Goal: Task Accomplishment & Management: Use online tool/utility

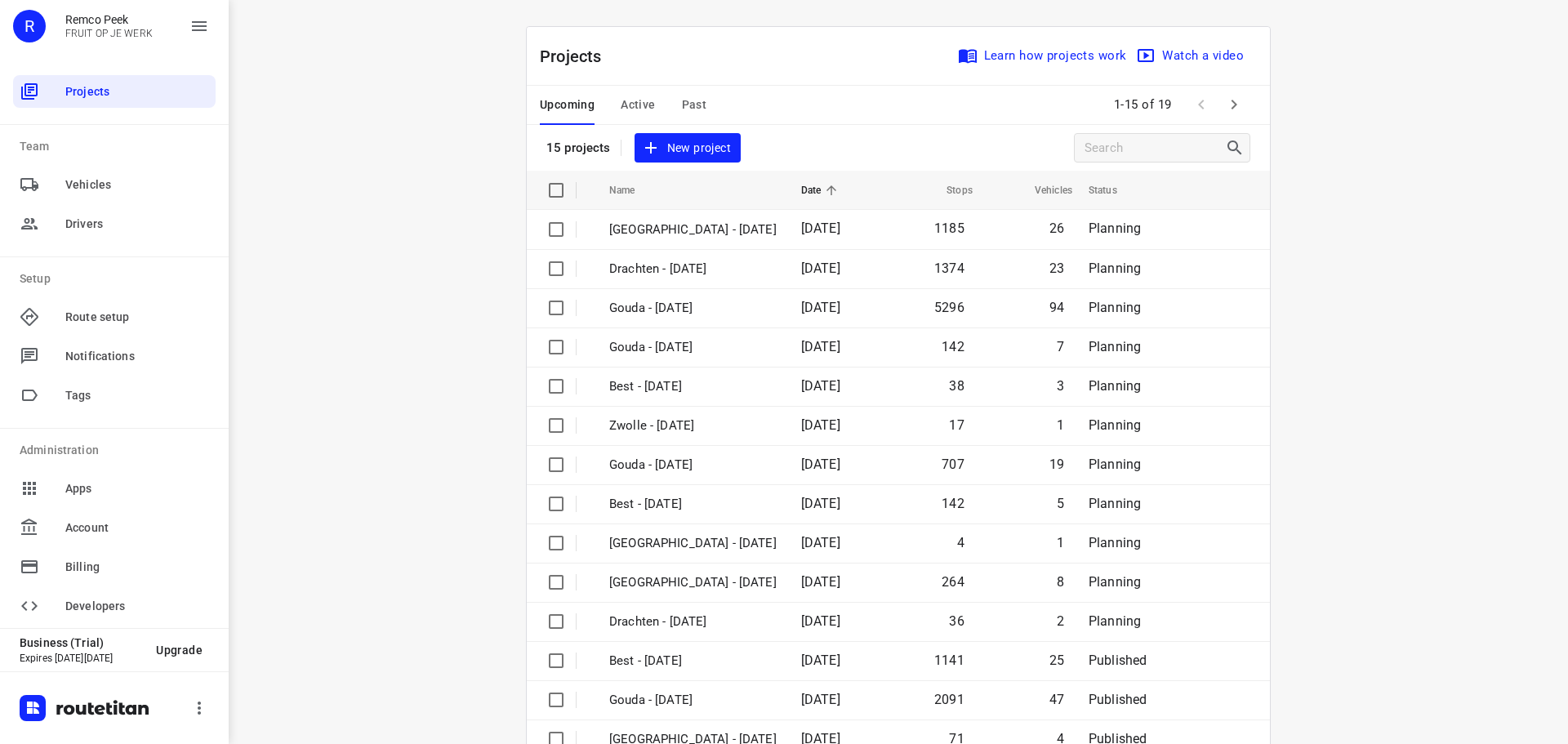
click at [649, 99] on div "Upcoming Active Past" at bounding box center [635, 105] width 193 height 40
click at [635, 101] on span "Active" at bounding box center [637, 105] width 35 height 20
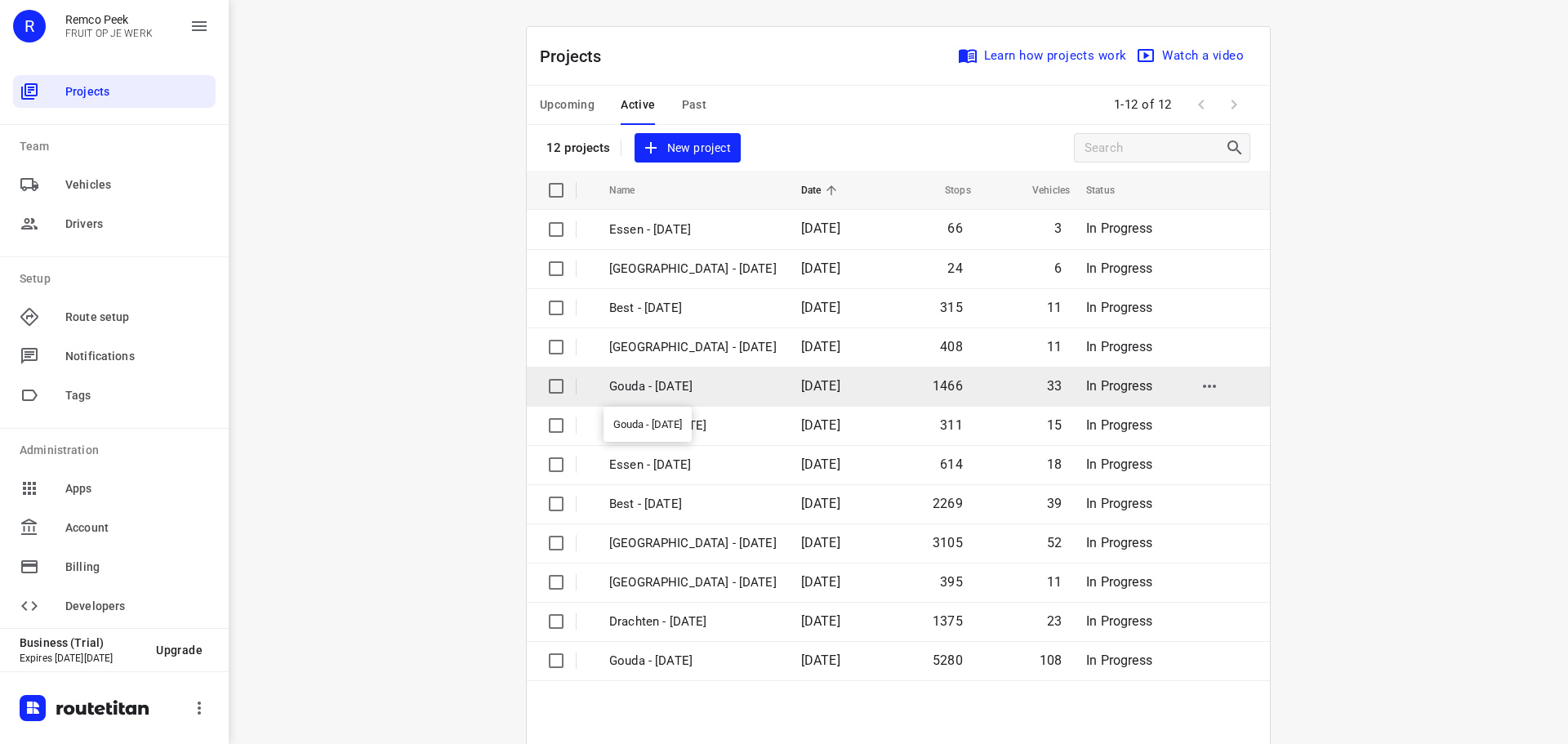
click at [657, 387] on p "Gouda - [DATE]" at bounding box center [693, 386] width 167 height 19
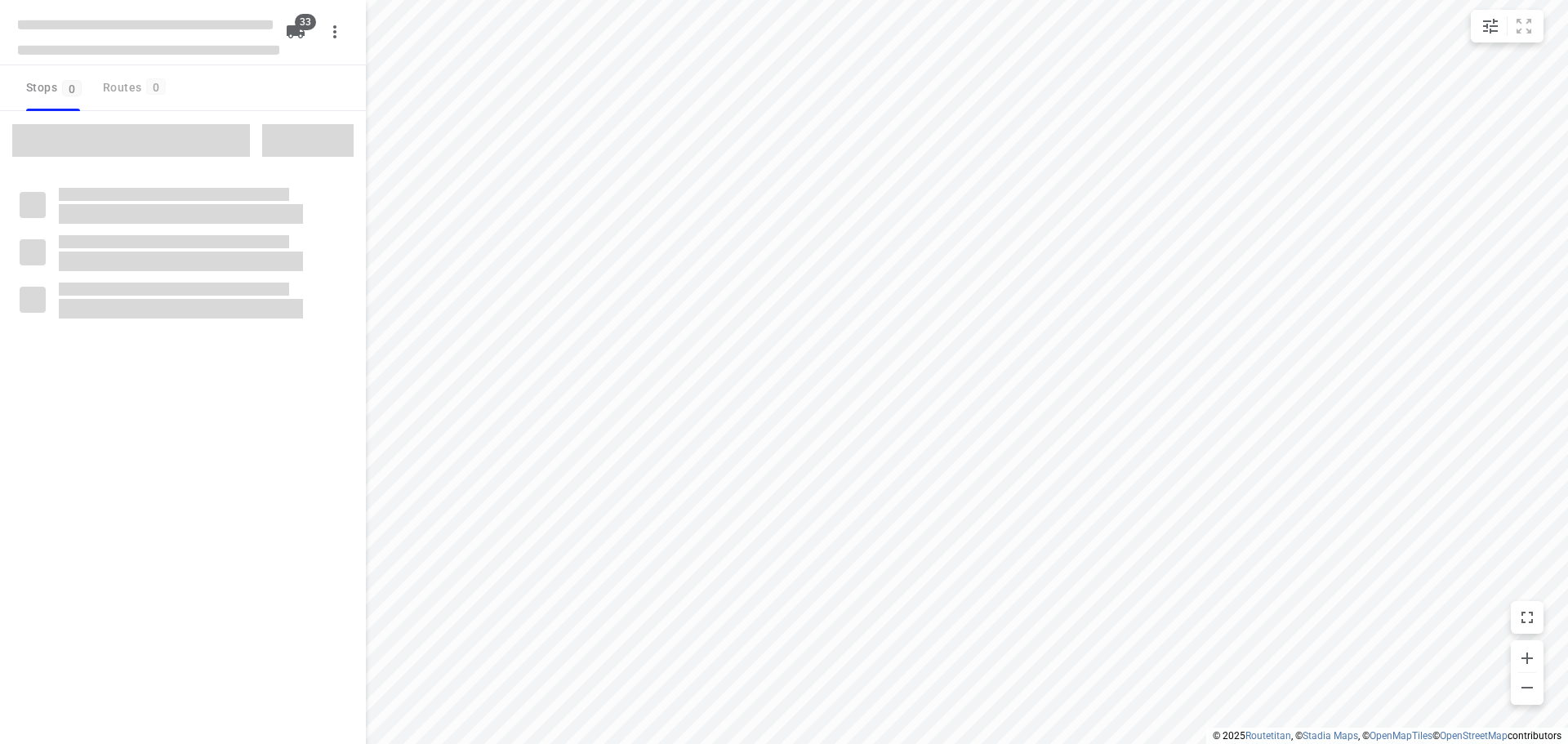
checkbox input "true"
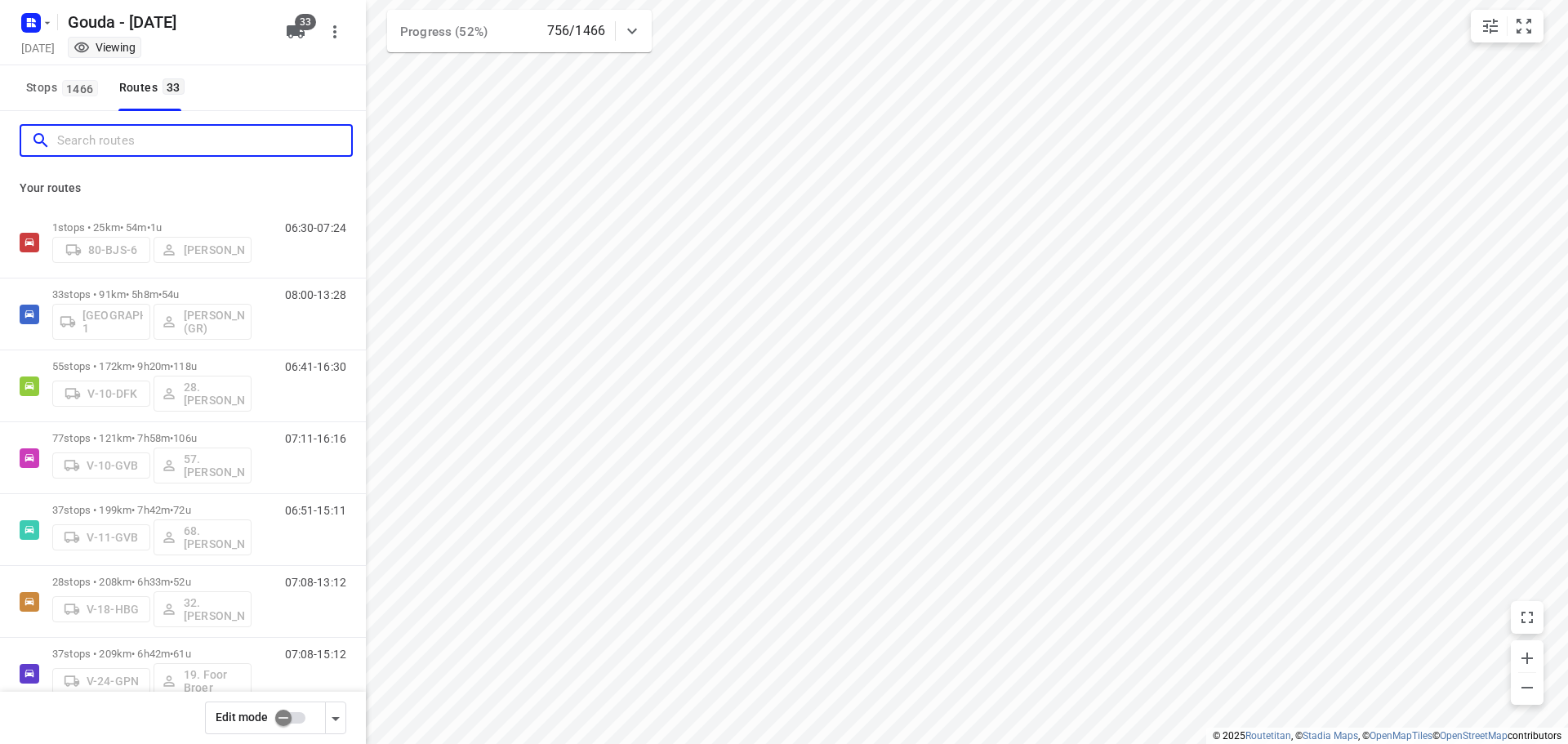
click at [136, 139] on input "Search routes" at bounding box center [204, 141] width 294 height 25
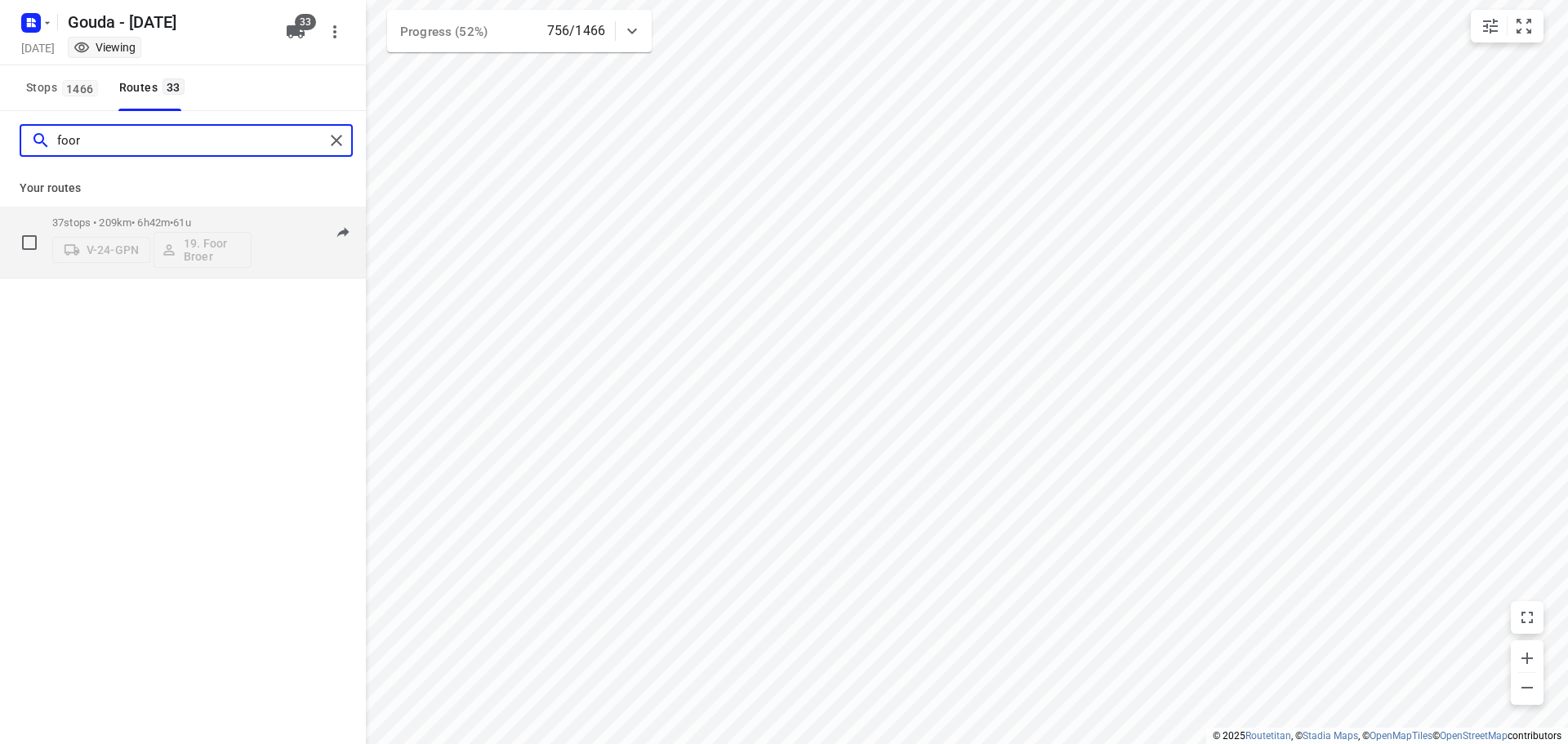
type input "foor"
click at [258, 256] on div "37 stops • 209km • 6h42m • 61u V-24-GPN 19. Foor Broer 07:08-15:12" at bounding box center [209, 242] width 314 height 68
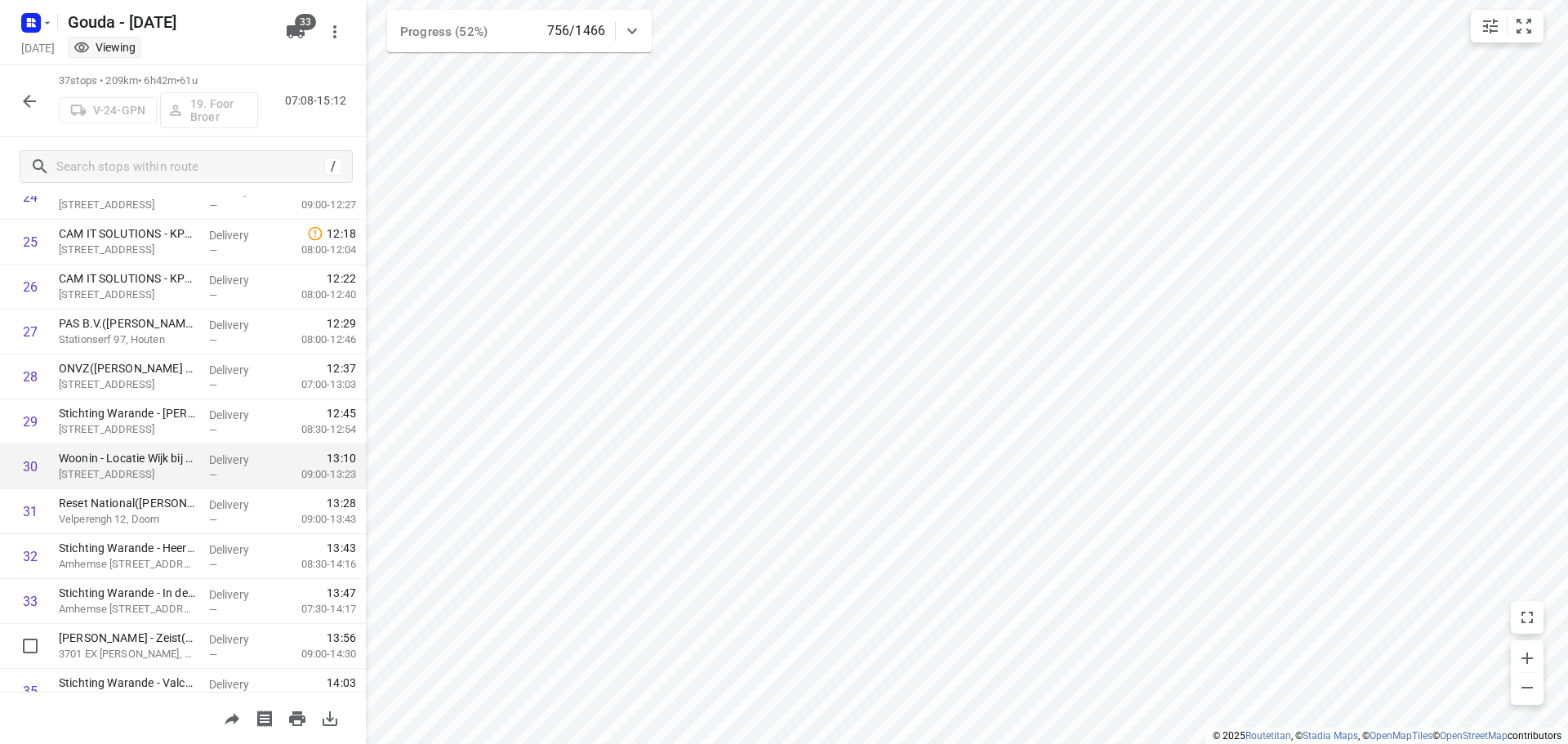
scroll to position [1048, 0]
click at [36, 103] on icon "button" at bounding box center [29, 101] width 19 height 19
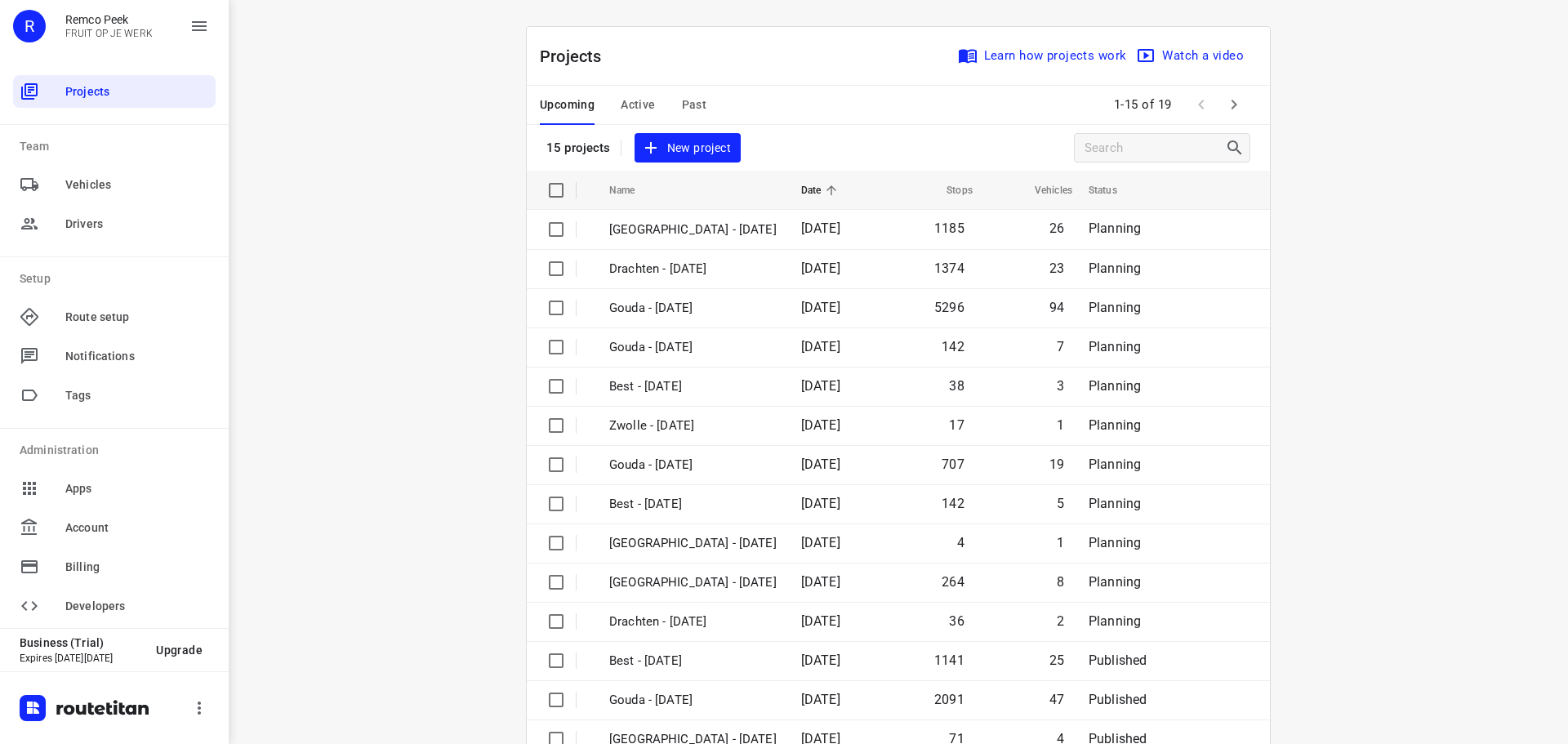
click at [625, 98] on span "Active" at bounding box center [637, 105] width 35 height 20
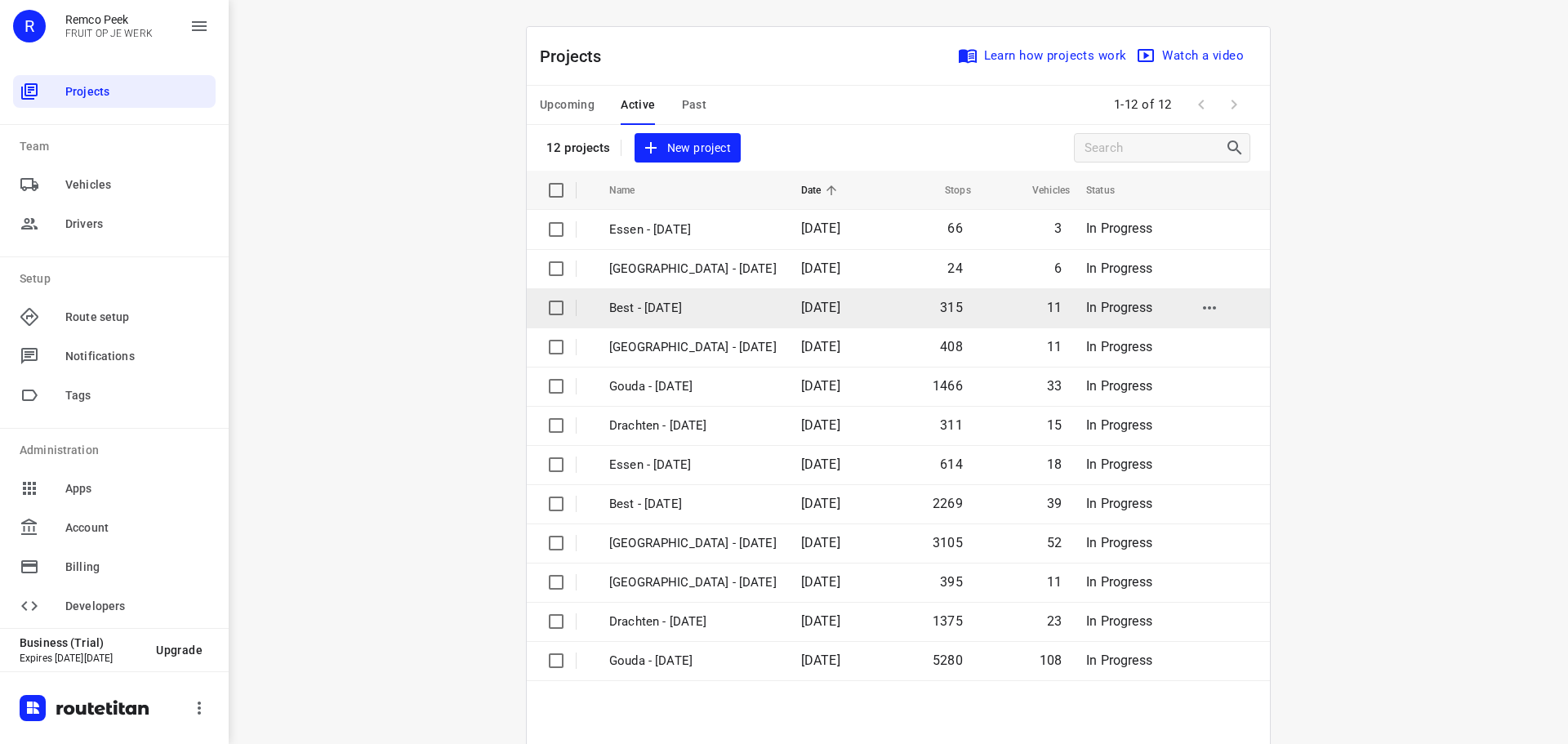
click at [649, 304] on p "Best - [DATE]" at bounding box center [693, 308] width 167 height 19
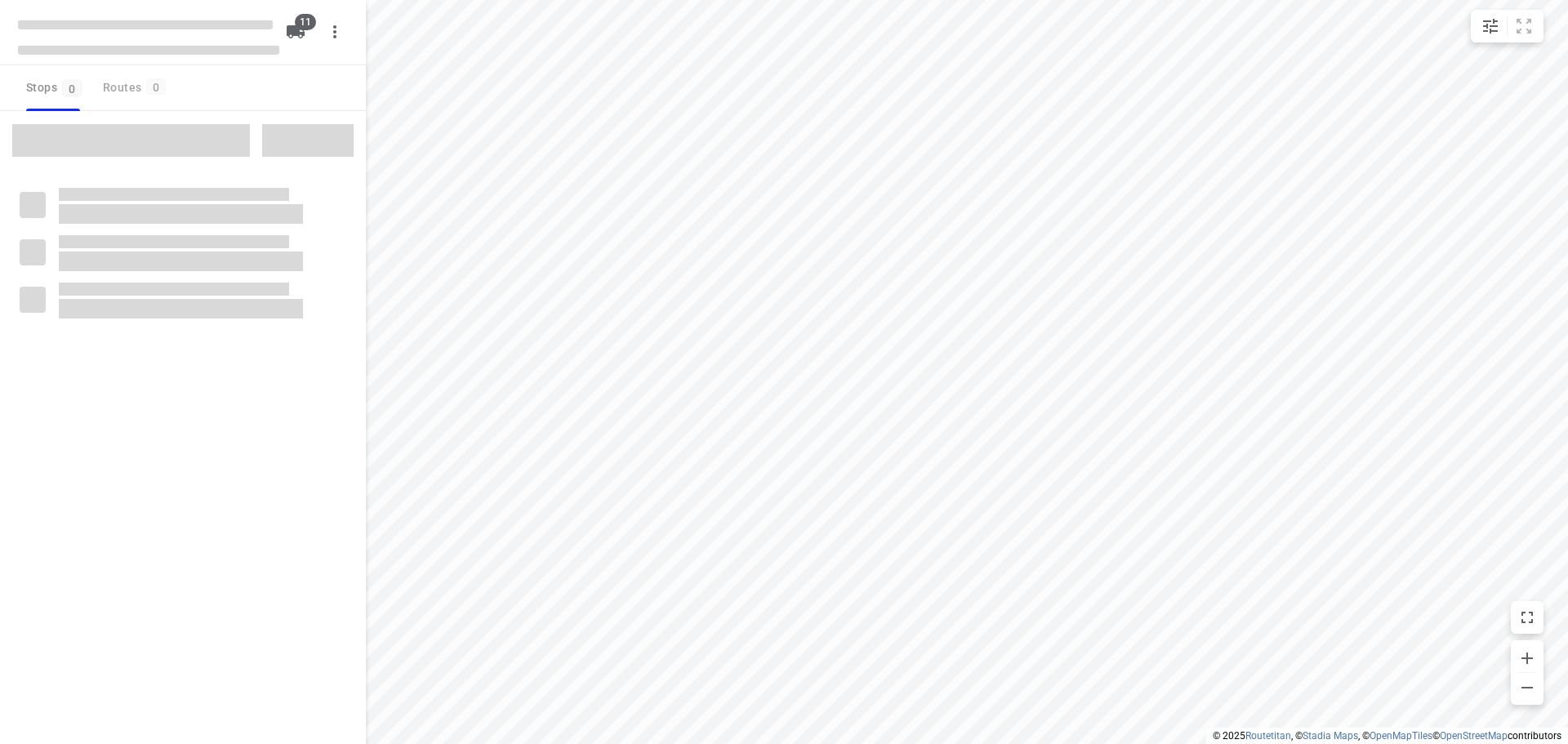
checkbox input "true"
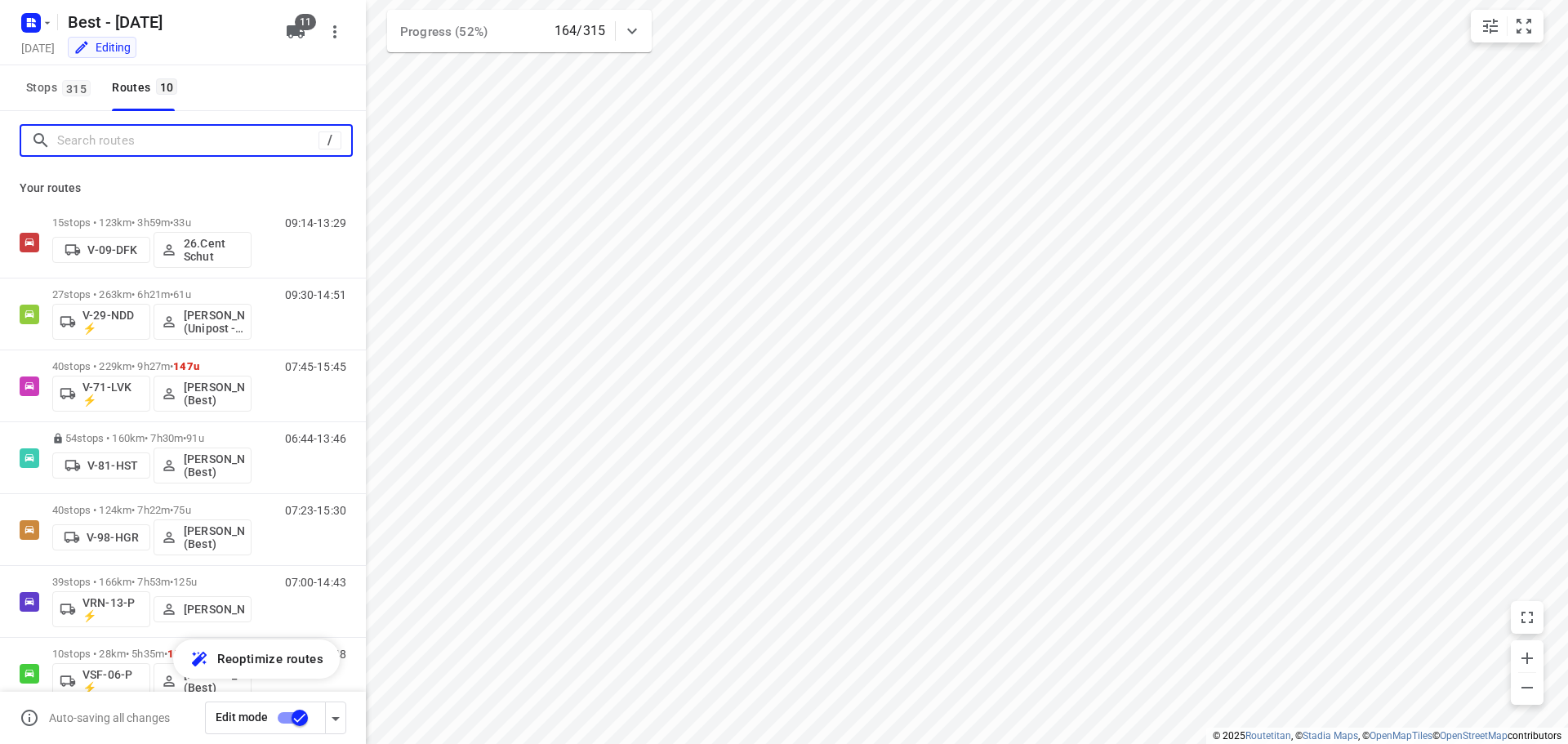
click at [146, 147] on input "Search routes" at bounding box center [188, 141] width 261 height 25
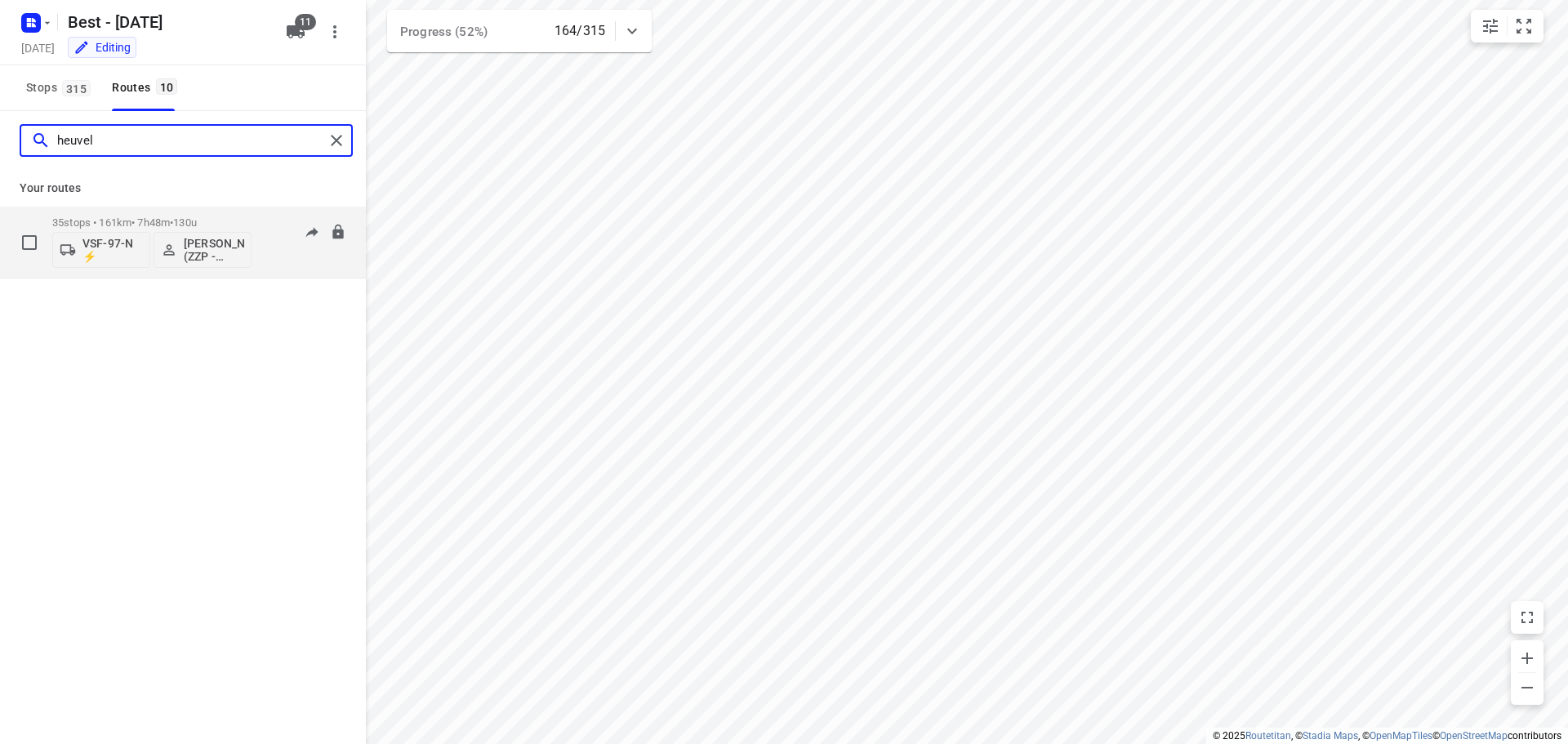
type input "heuvel"
click at [265, 252] on div "06:58-14:43" at bounding box center [305, 246] width 82 height 60
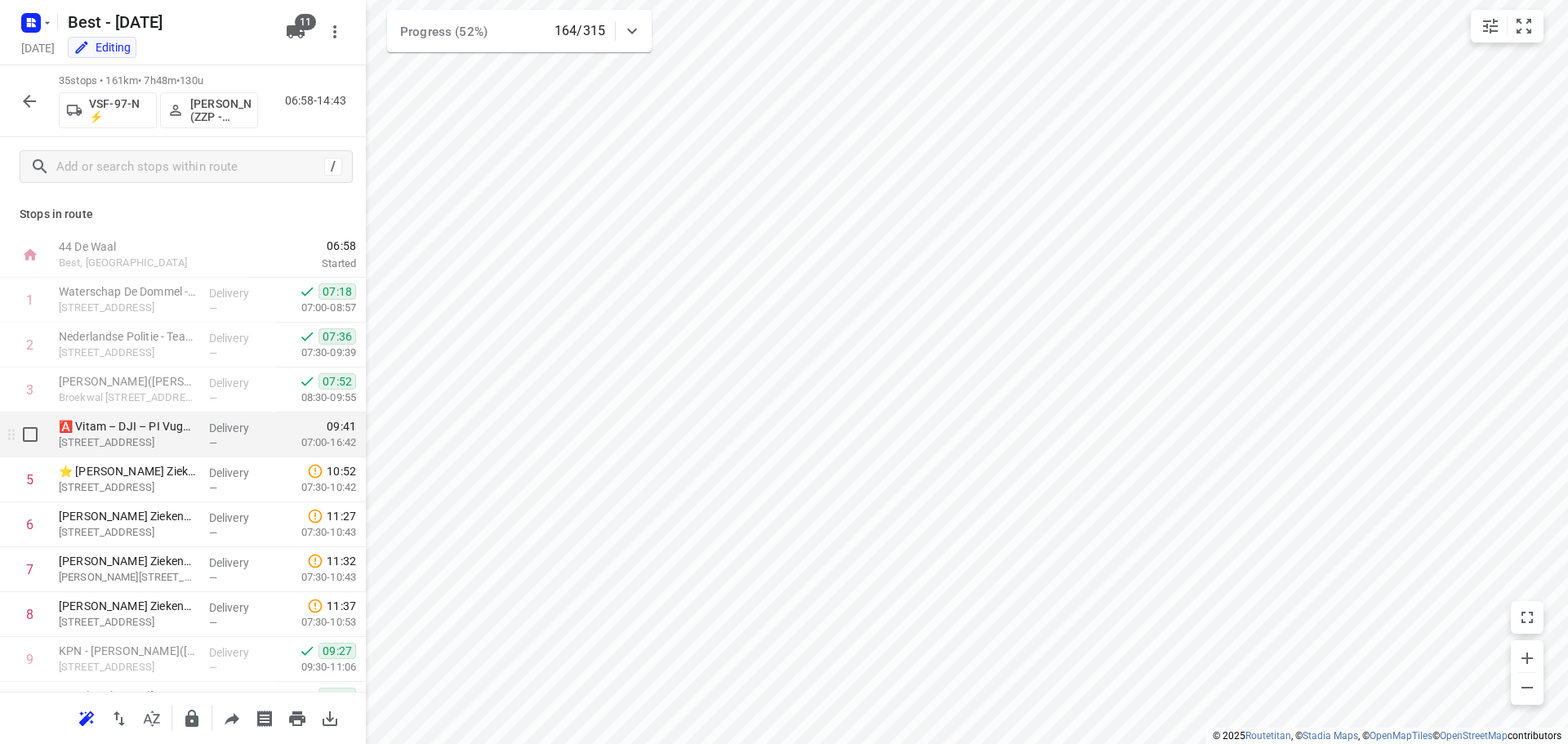
click at [132, 445] on p "[STREET_ADDRESS]" at bounding box center [127, 442] width 137 height 16
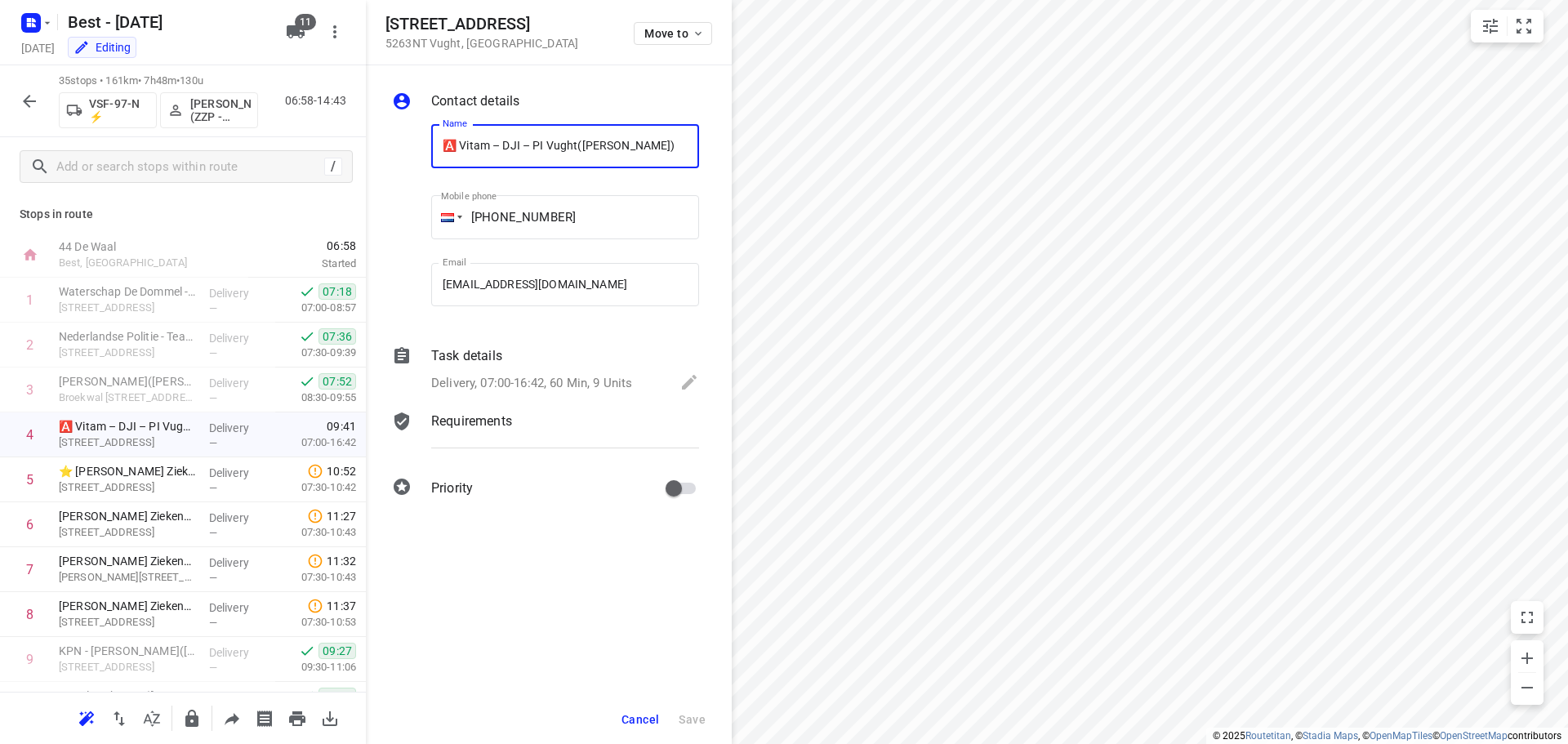
click at [646, 714] on span "Cancel" at bounding box center [640, 720] width 38 height 13
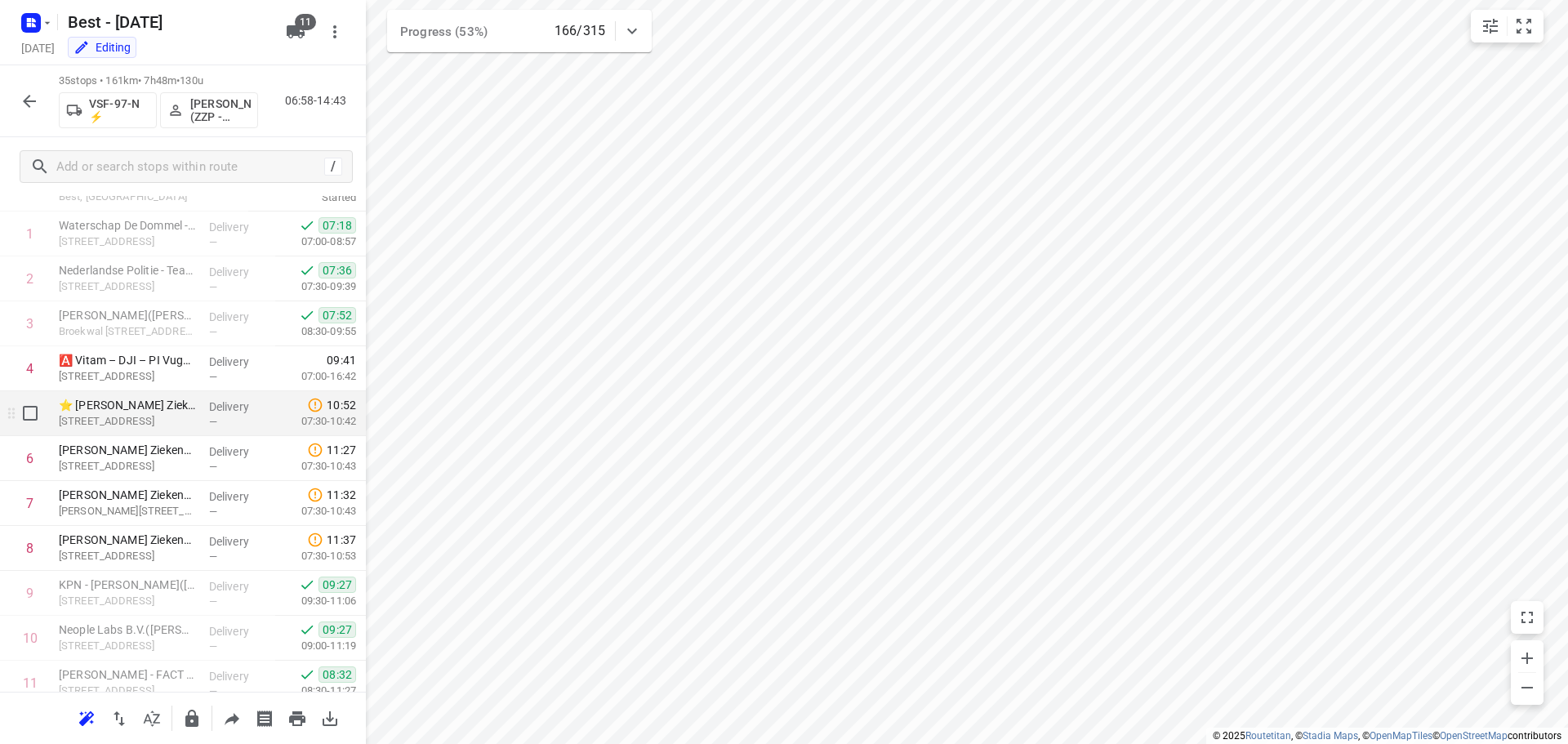
scroll to position [60, 0]
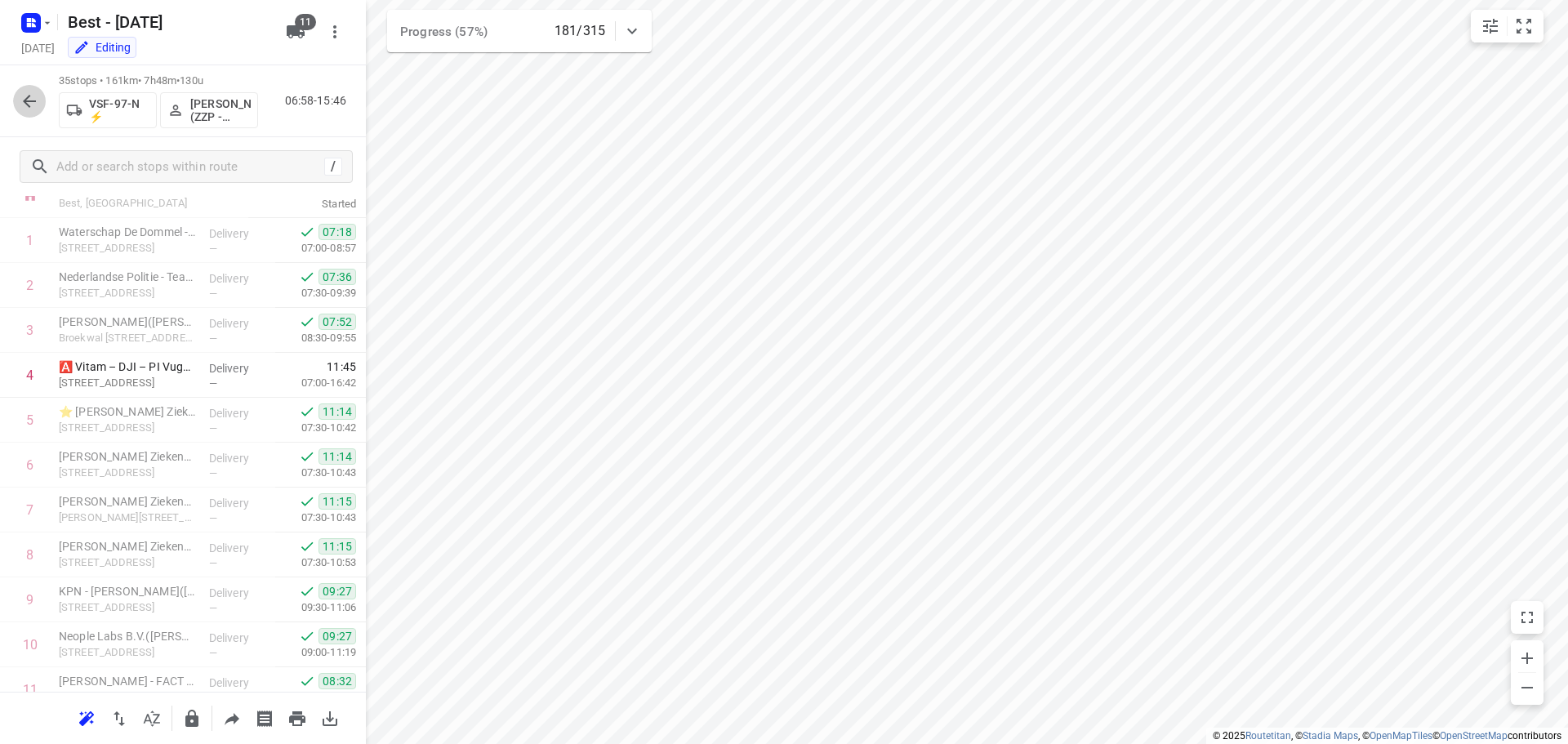
click at [29, 104] on icon "button" at bounding box center [29, 101] width 19 height 19
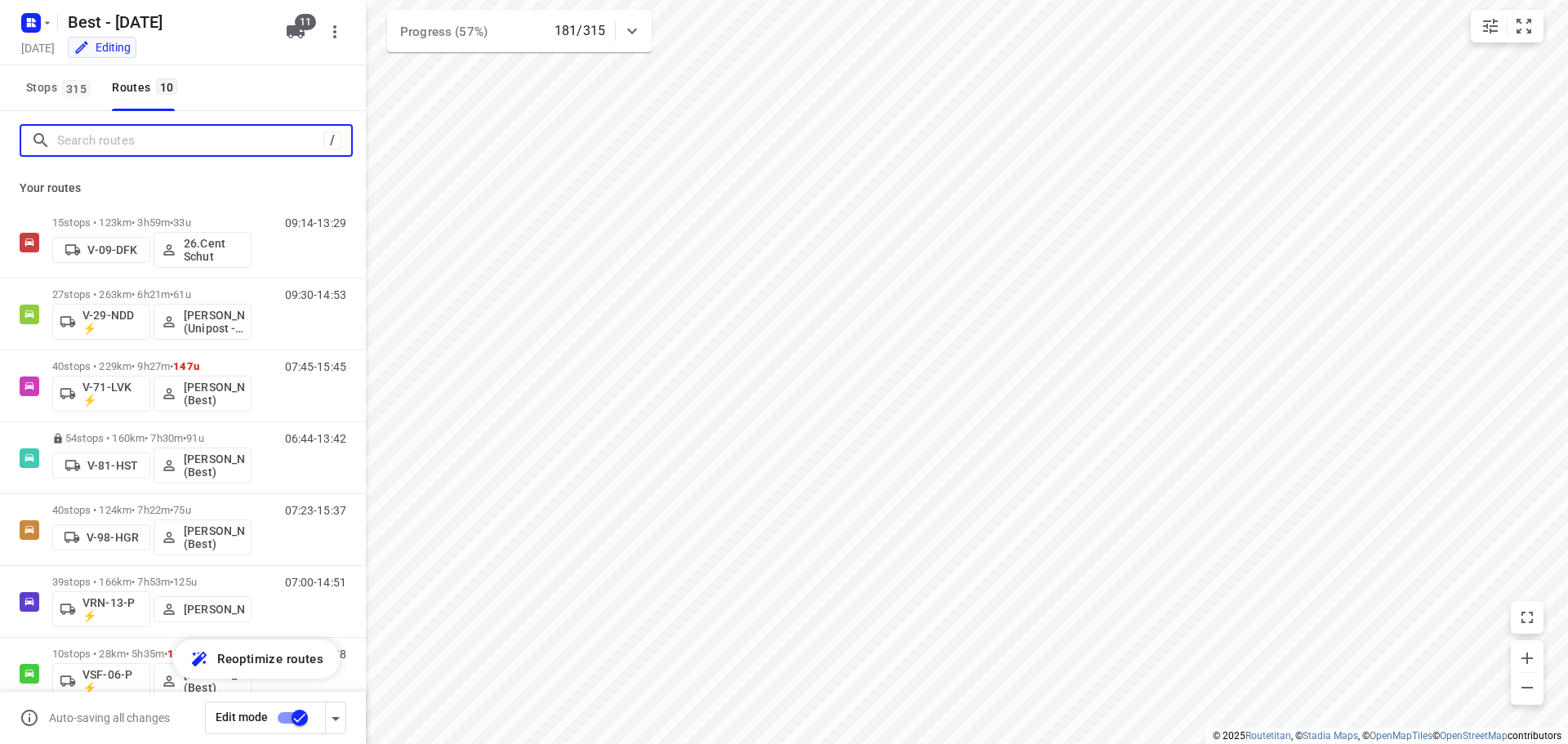
click at [120, 146] on input "Search routes" at bounding box center [190, 141] width 266 height 25
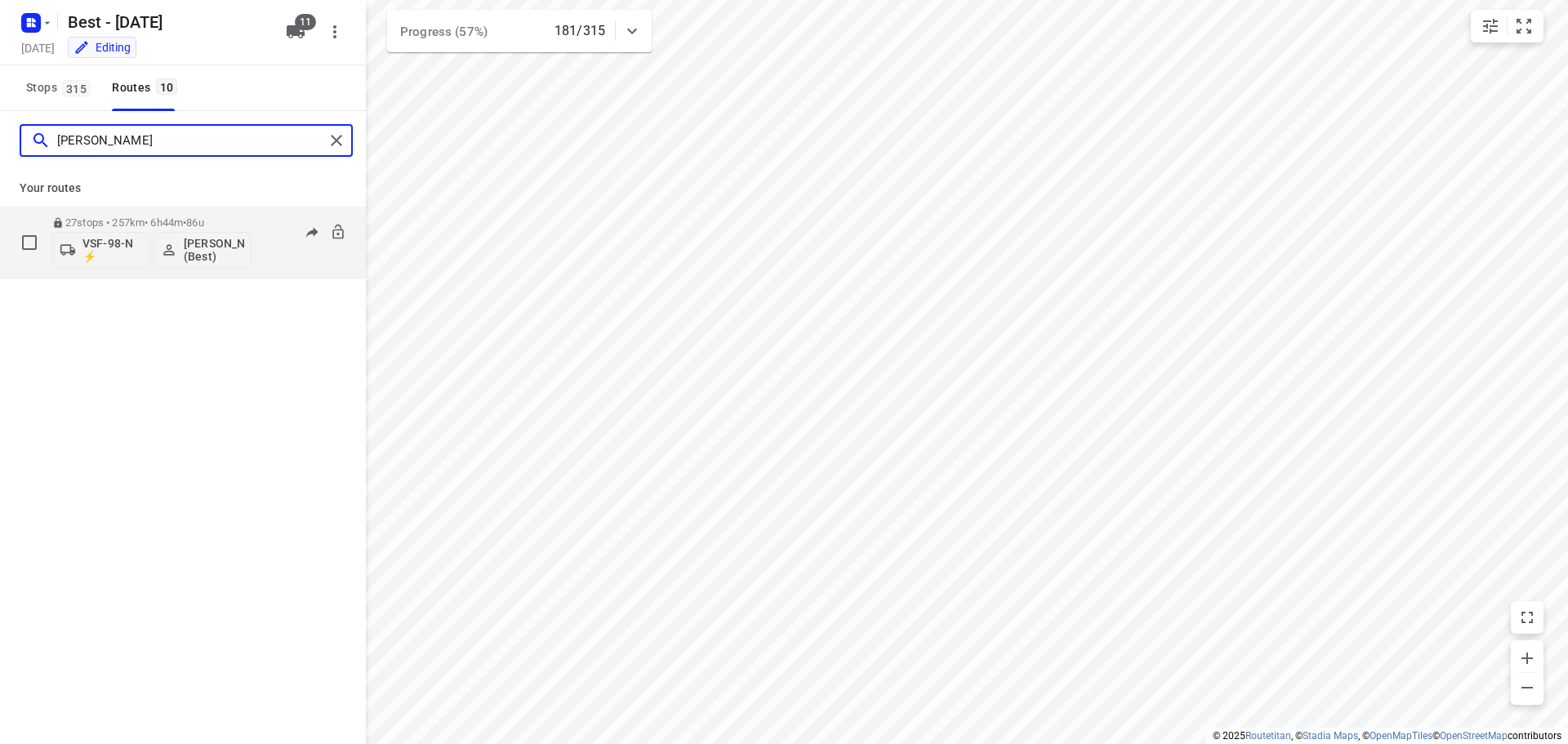
type input "[PERSON_NAME]"
click at [273, 242] on div "06:48-14:03" at bounding box center [305, 246] width 82 height 60
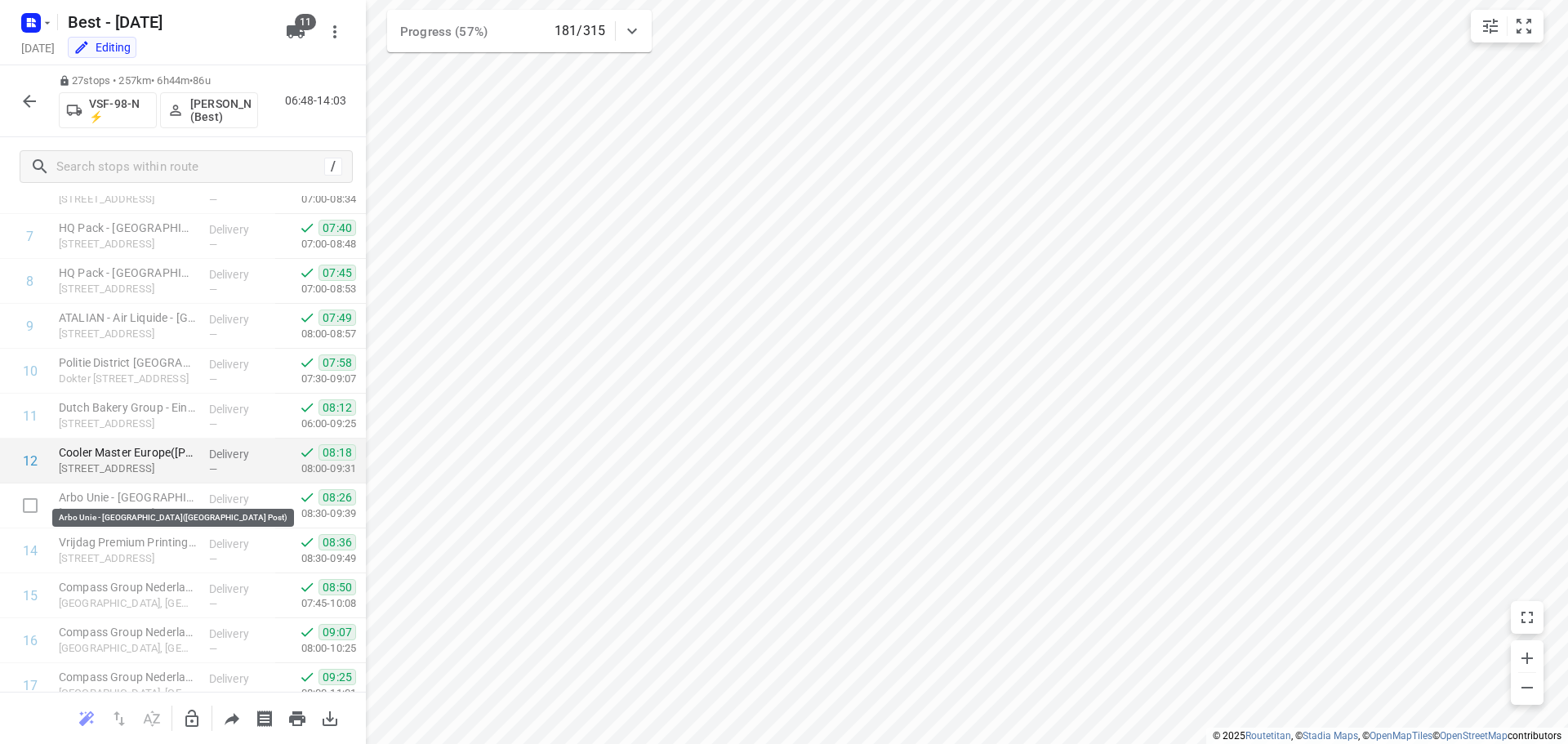
scroll to position [327, 0]
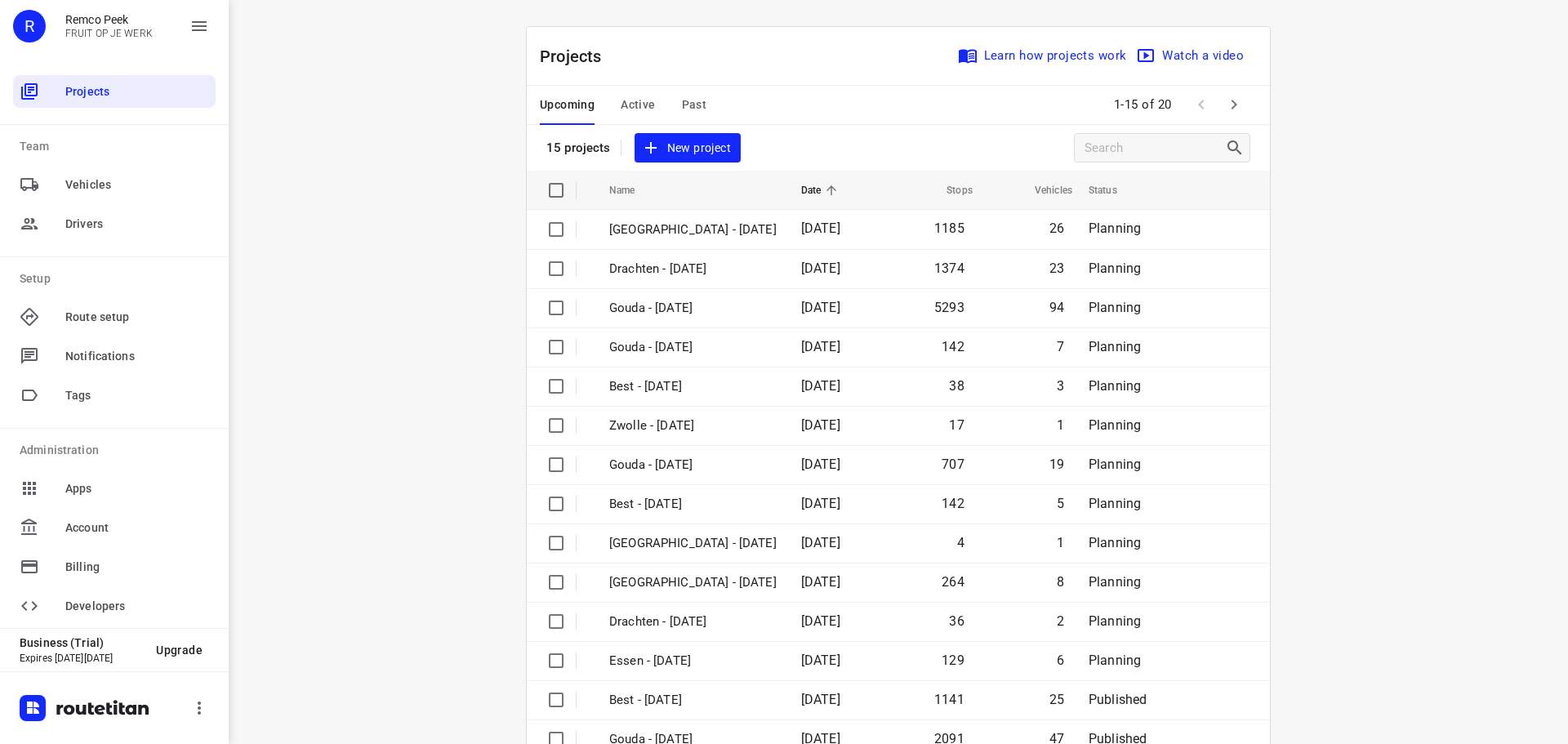
click at [633, 104] on span "Active" at bounding box center [637, 105] width 35 height 20
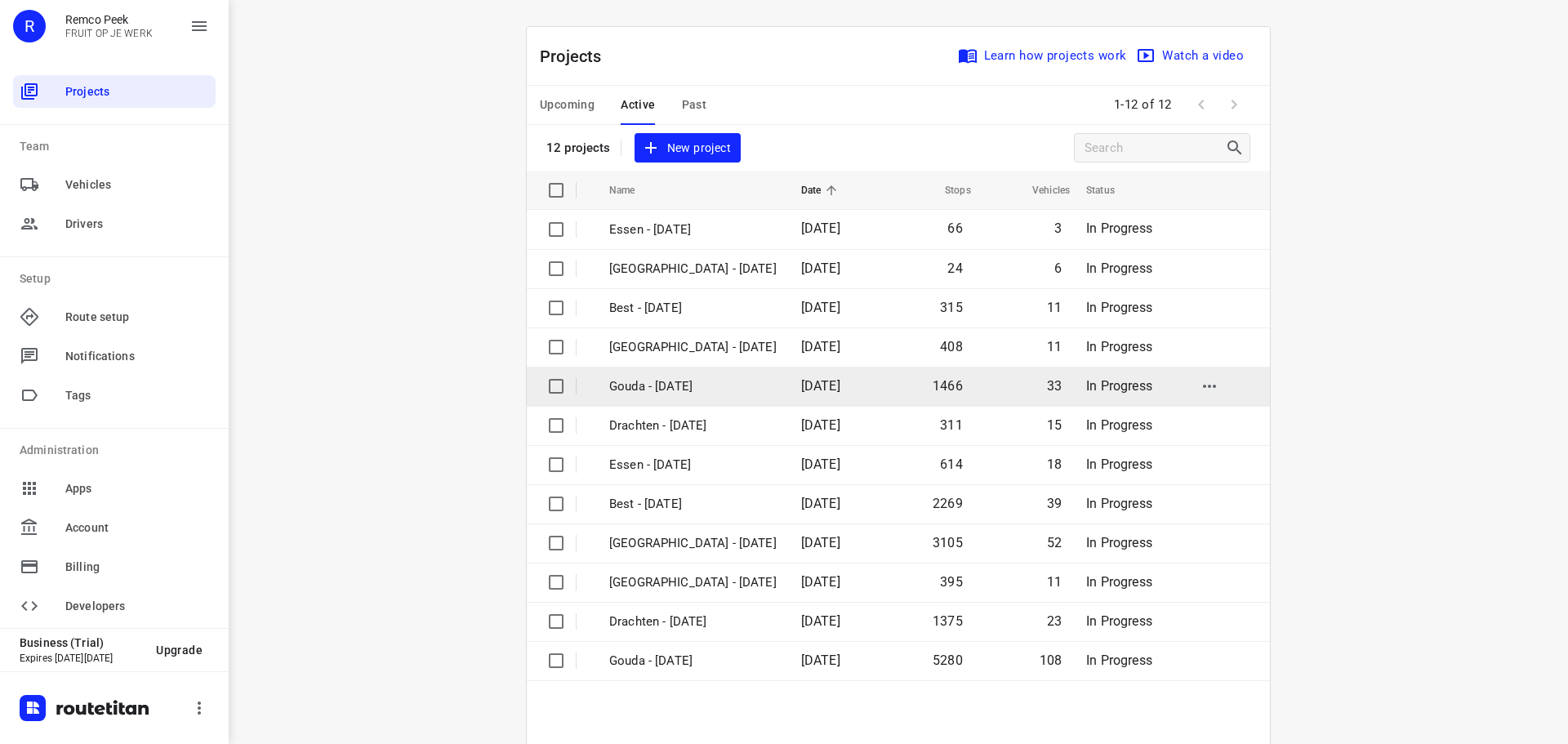
click at [640, 391] on p "Gouda - [DATE]" at bounding box center [693, 386] width 167 height 19
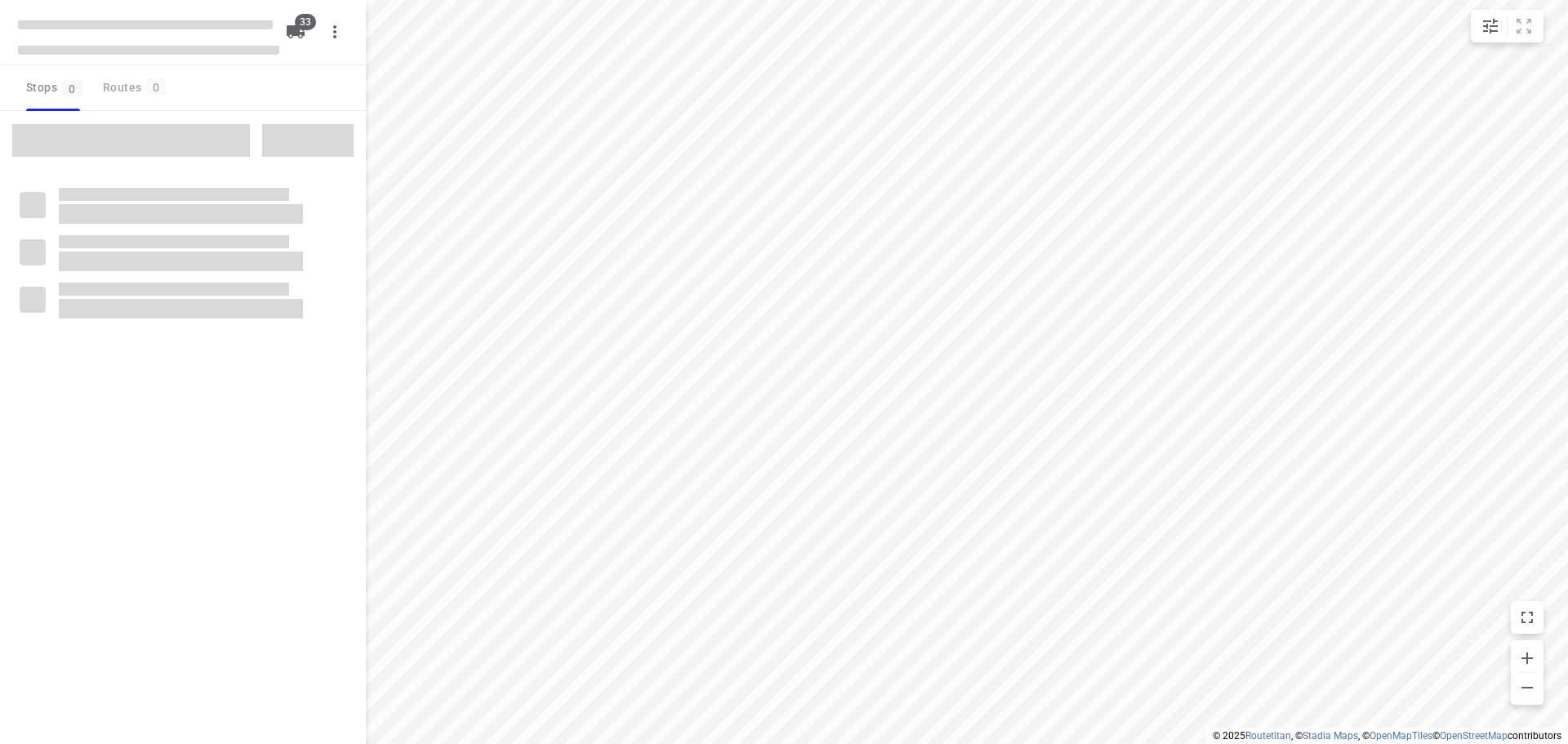
checkbox input "true"
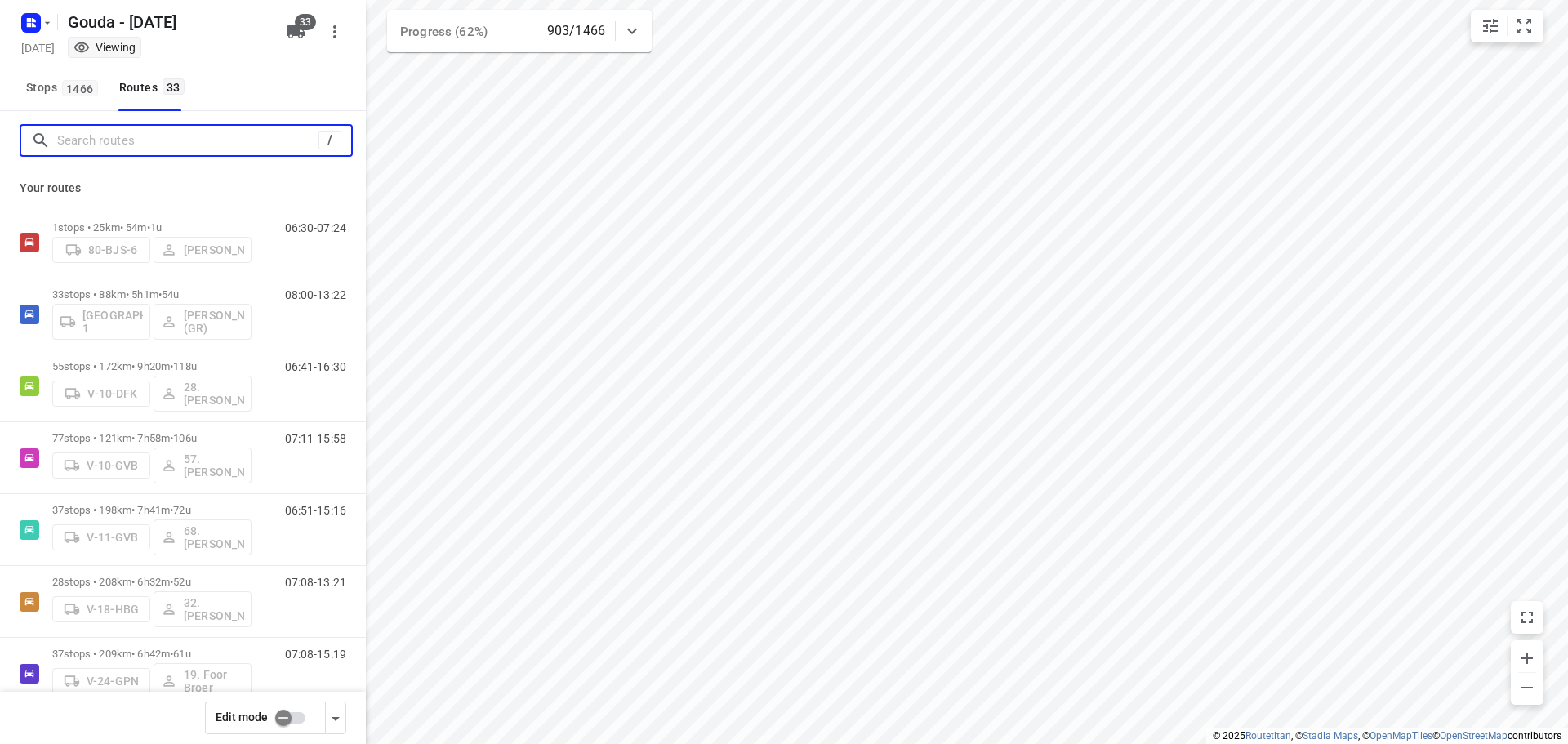
click at [184, 151] on input "Search routes" at bounding box center [188, 141] width 261 height 25
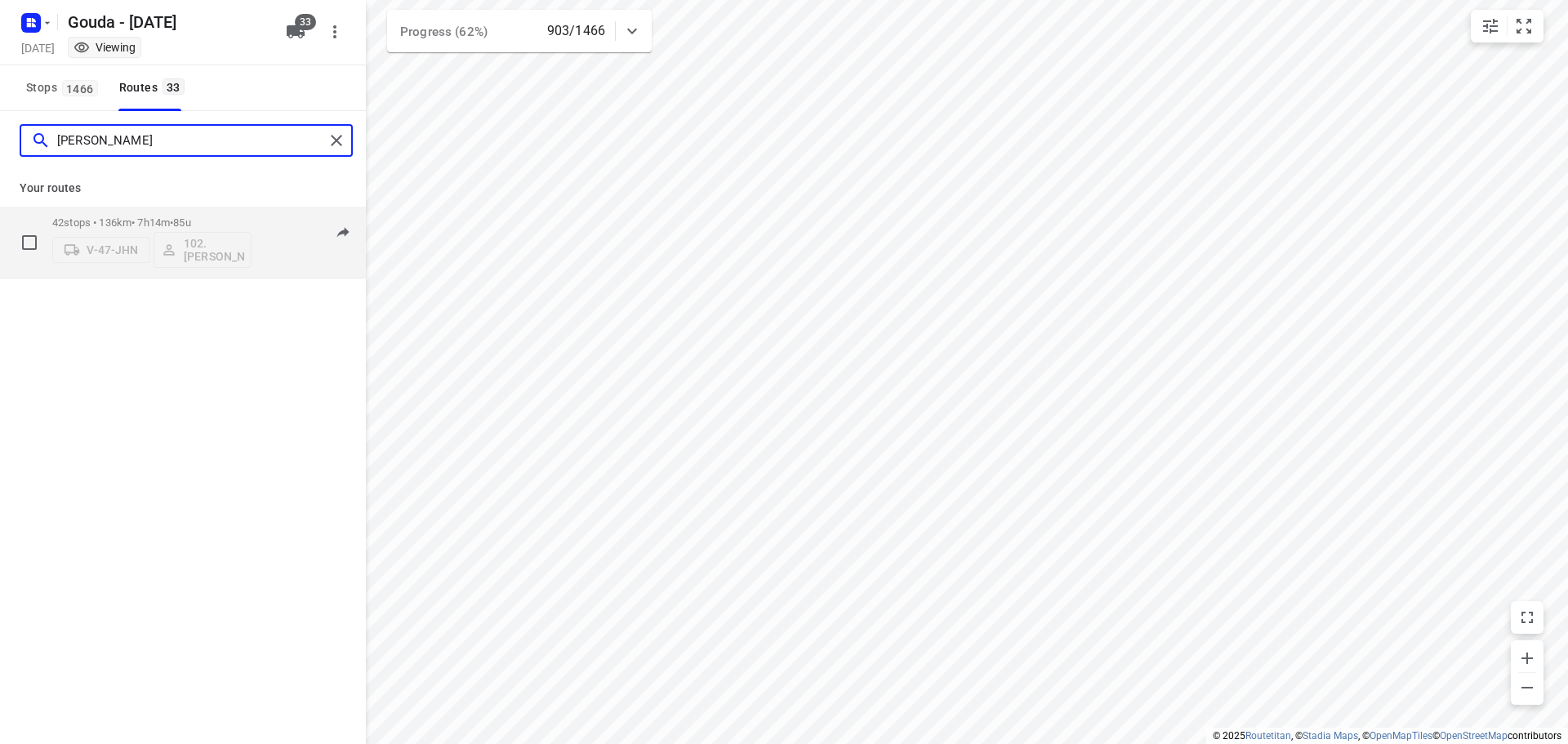
type input "[PERSON_NAME]"
click at [253, 226] on div "42 stops • 136km • 7h14m • 85u V-47-JHN 102.[PERSON_NAME] 06:36-15:26" at bounding box center [209, 242] width 314 height 68
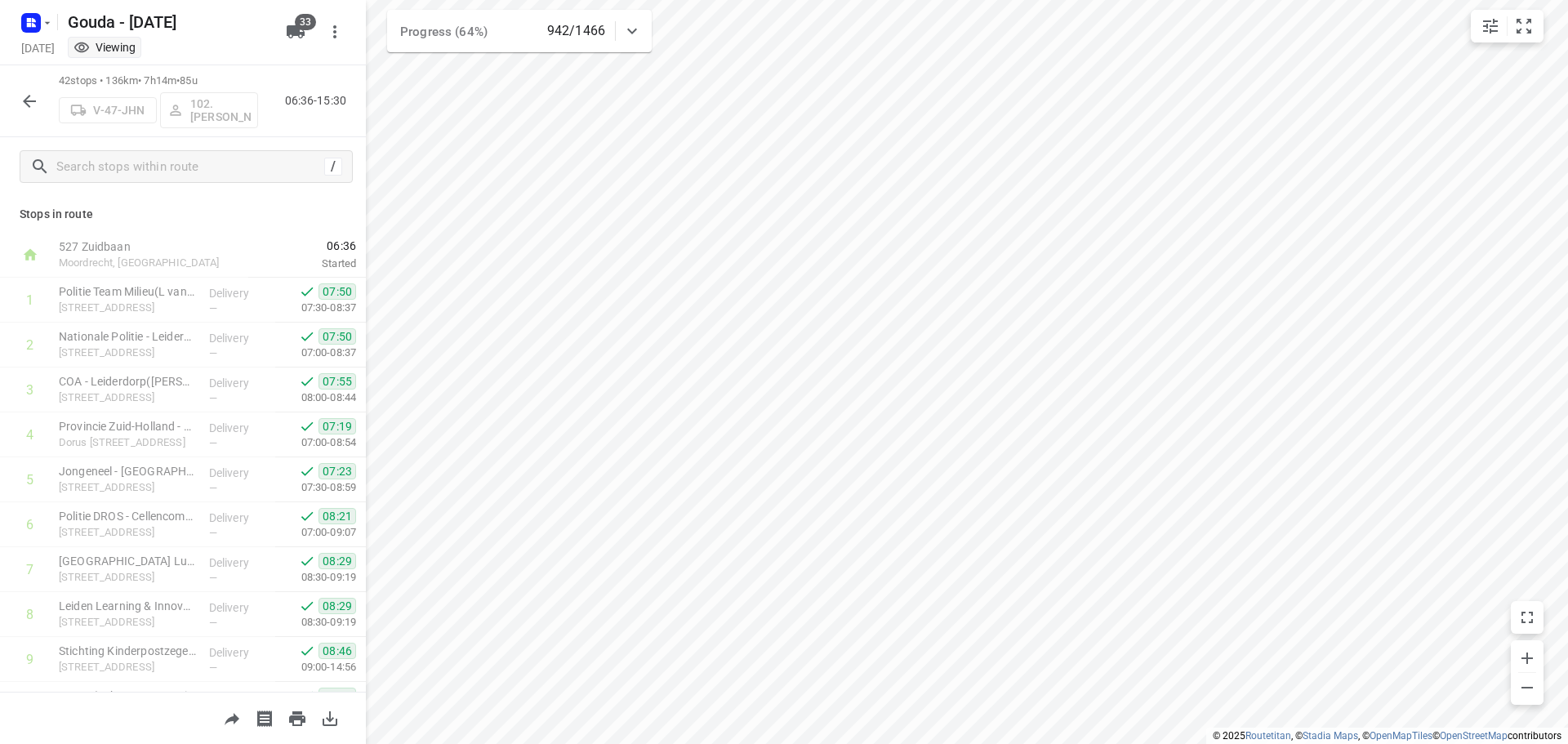
click at [17, 109] on button "button" at bounding box center [29, 101] width 33 height 33
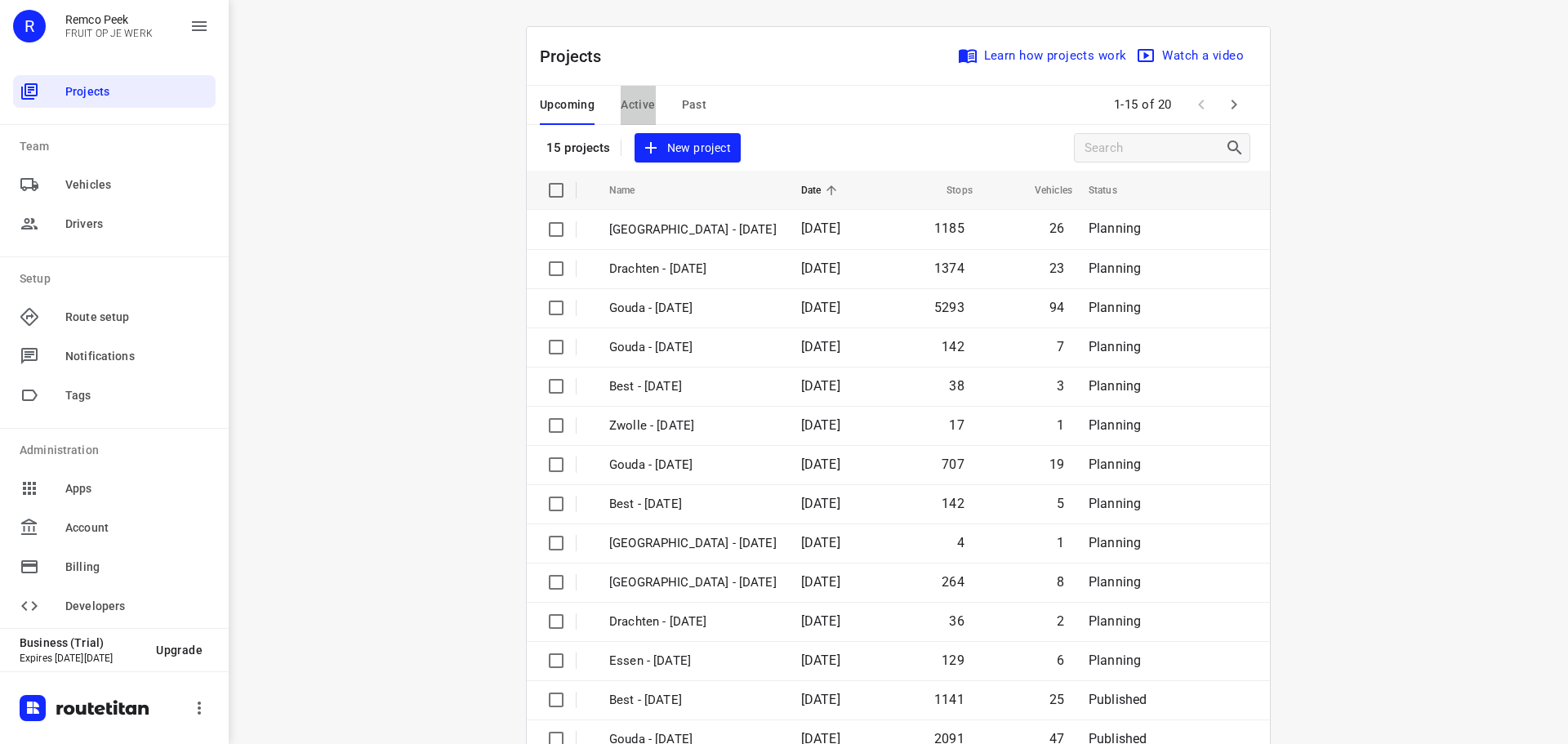
click at [639, 103] on span "Active" at bounding box center [637, 105] width 35 height 20
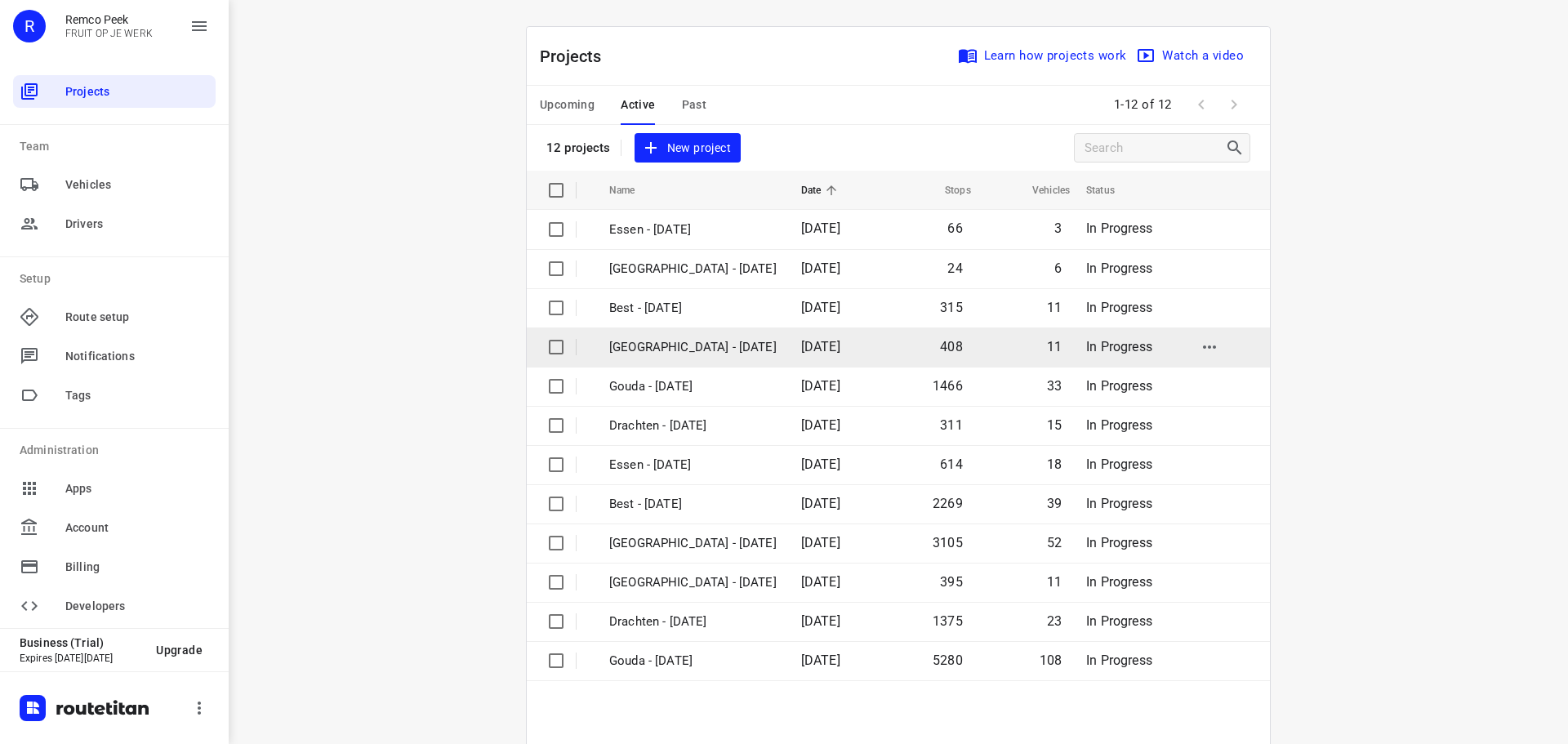
click at [672, 350] on p "[GEOGRAPHIC_DATA] - [DATE]" at bounding box center [693, 348] width 167 height 19
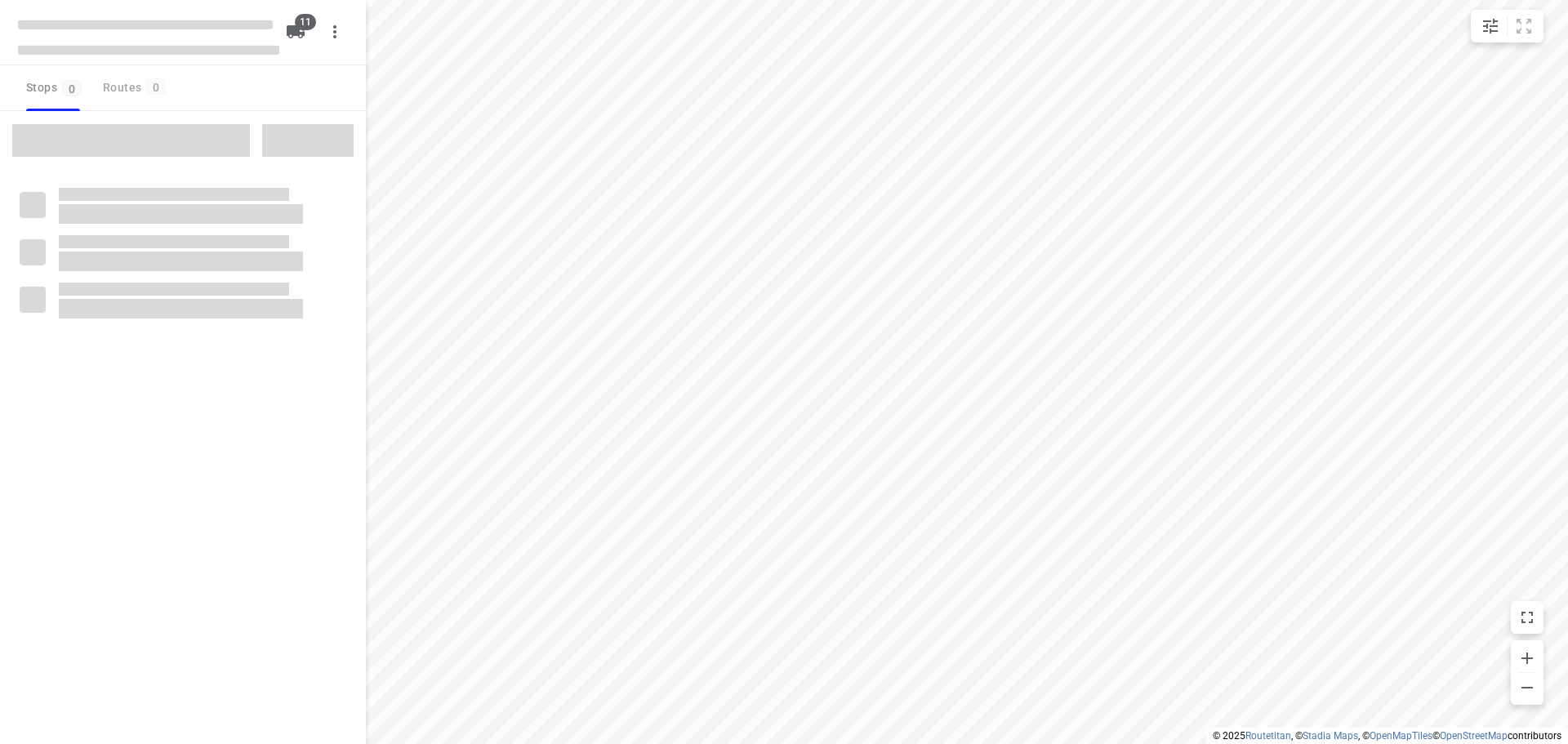
checkbox input "true"
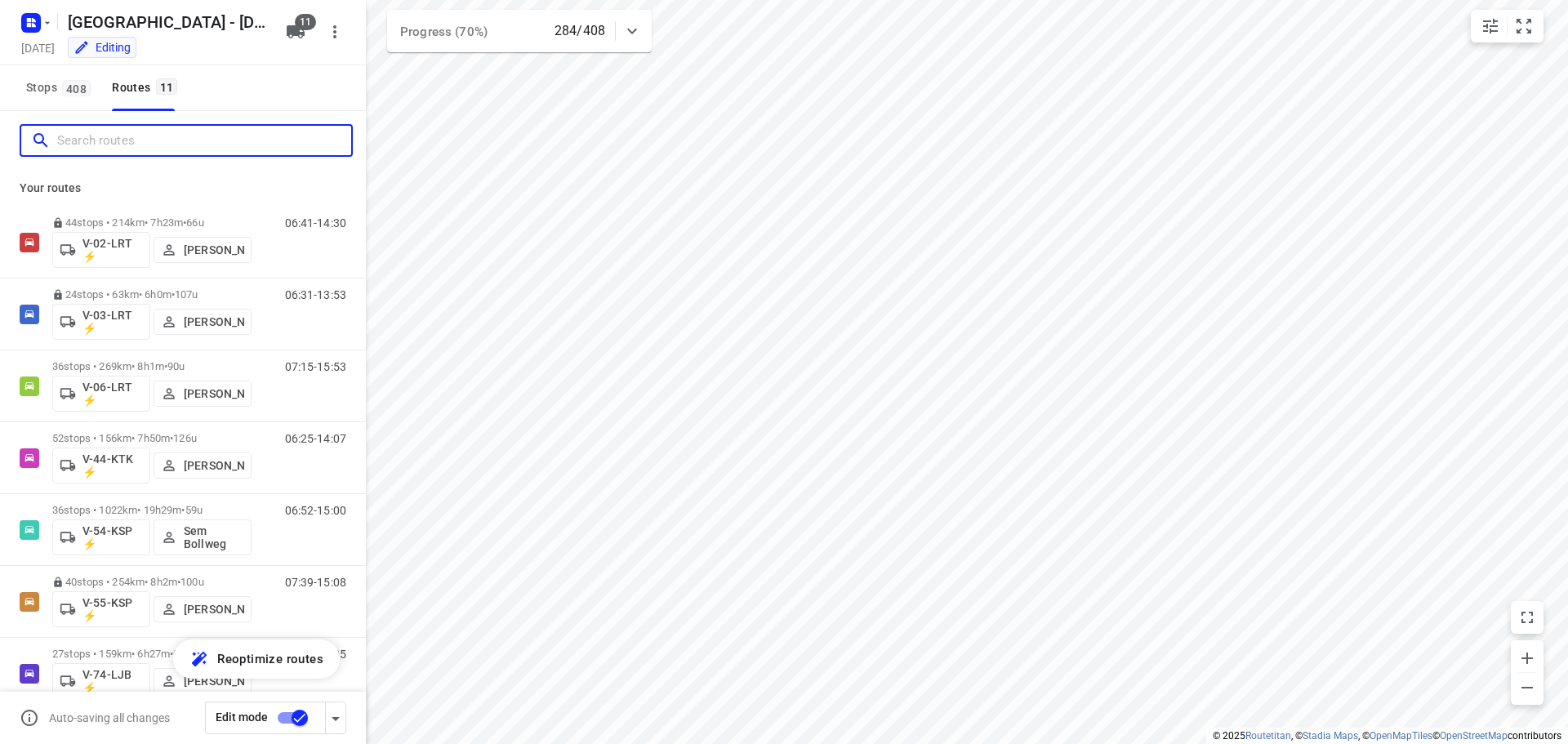
click at [120, 144] on input "Search routes" at bounding box center [204, 141] width 294 height 25
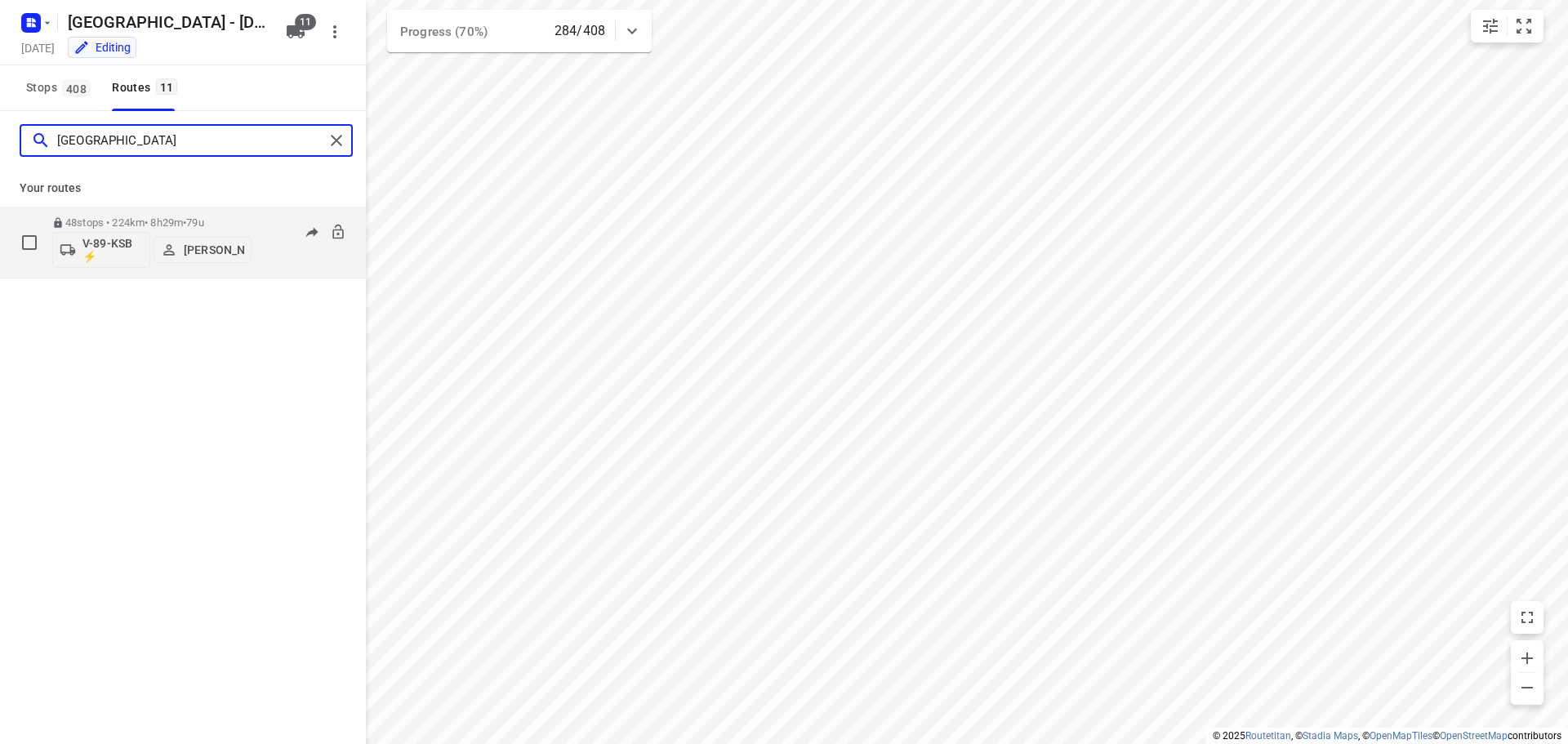
type input "[GEOGRAPHIC_DATA]"
click at [280, 266] on div "07:03-14:11" at bounding box center [305, 246] width 82 height 60
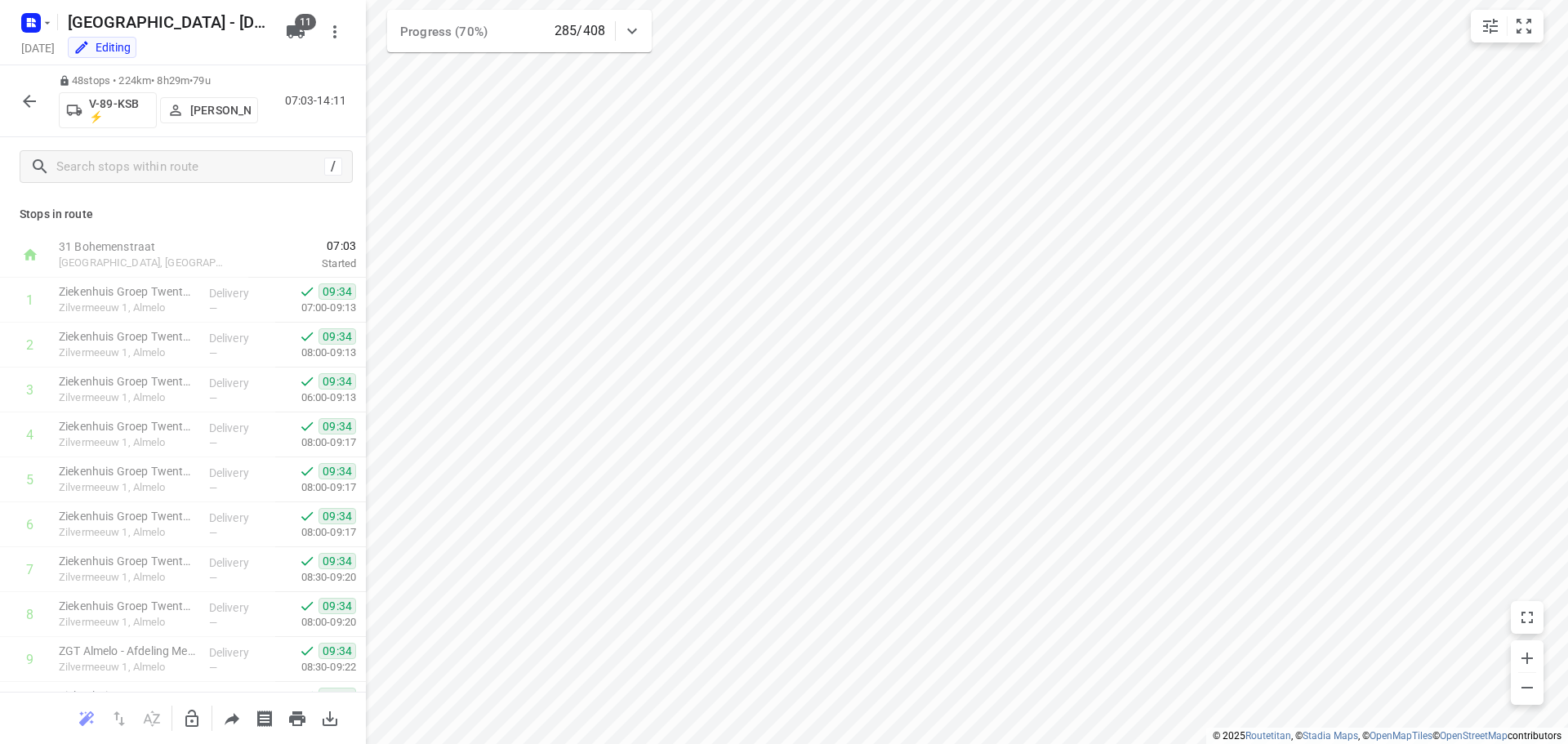
click at [35, 104] on icon "button" at bounding box center [29, 101] width 19 height 19
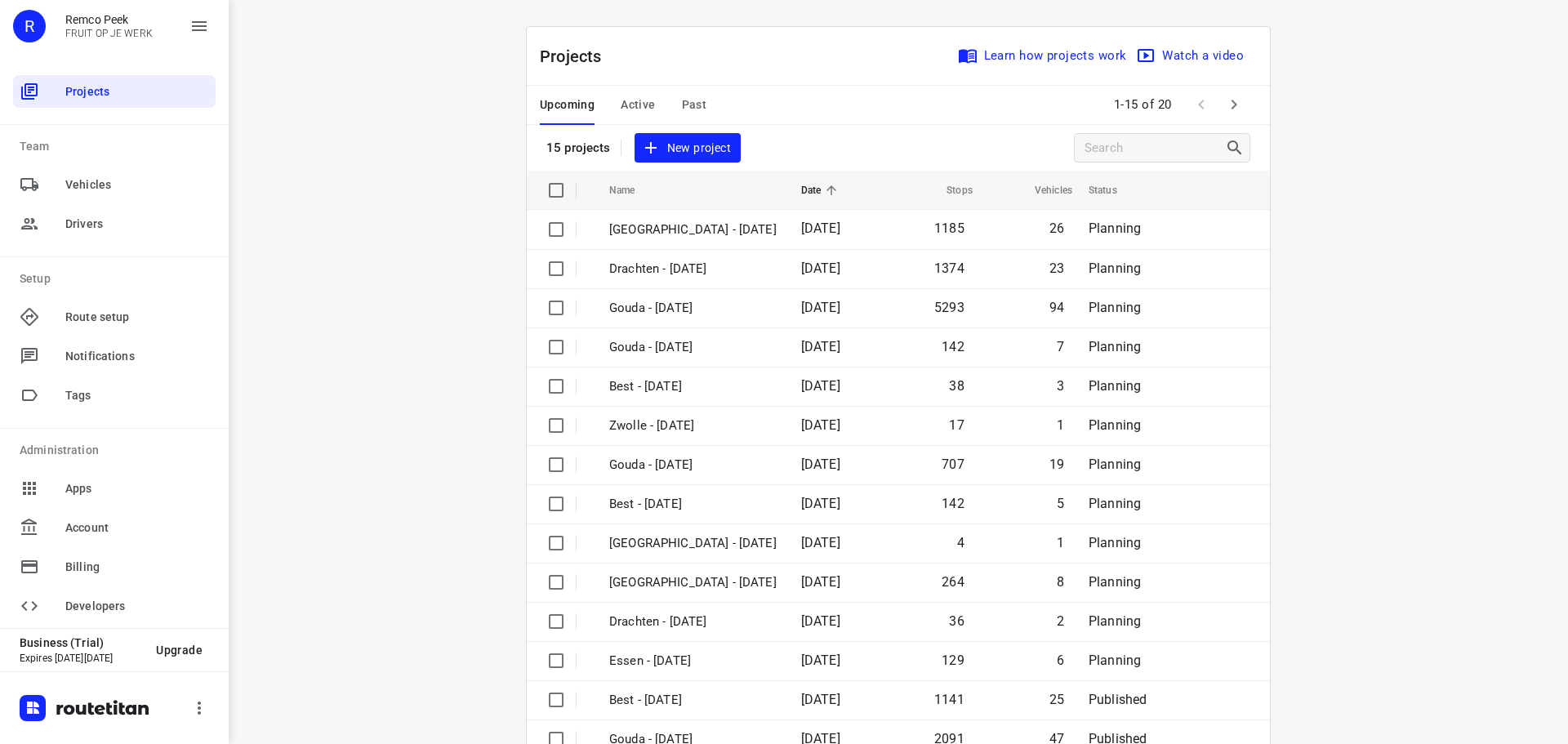
click at [646, 96] on span "Active" at bounding box center [637, 105] width 35 height 20
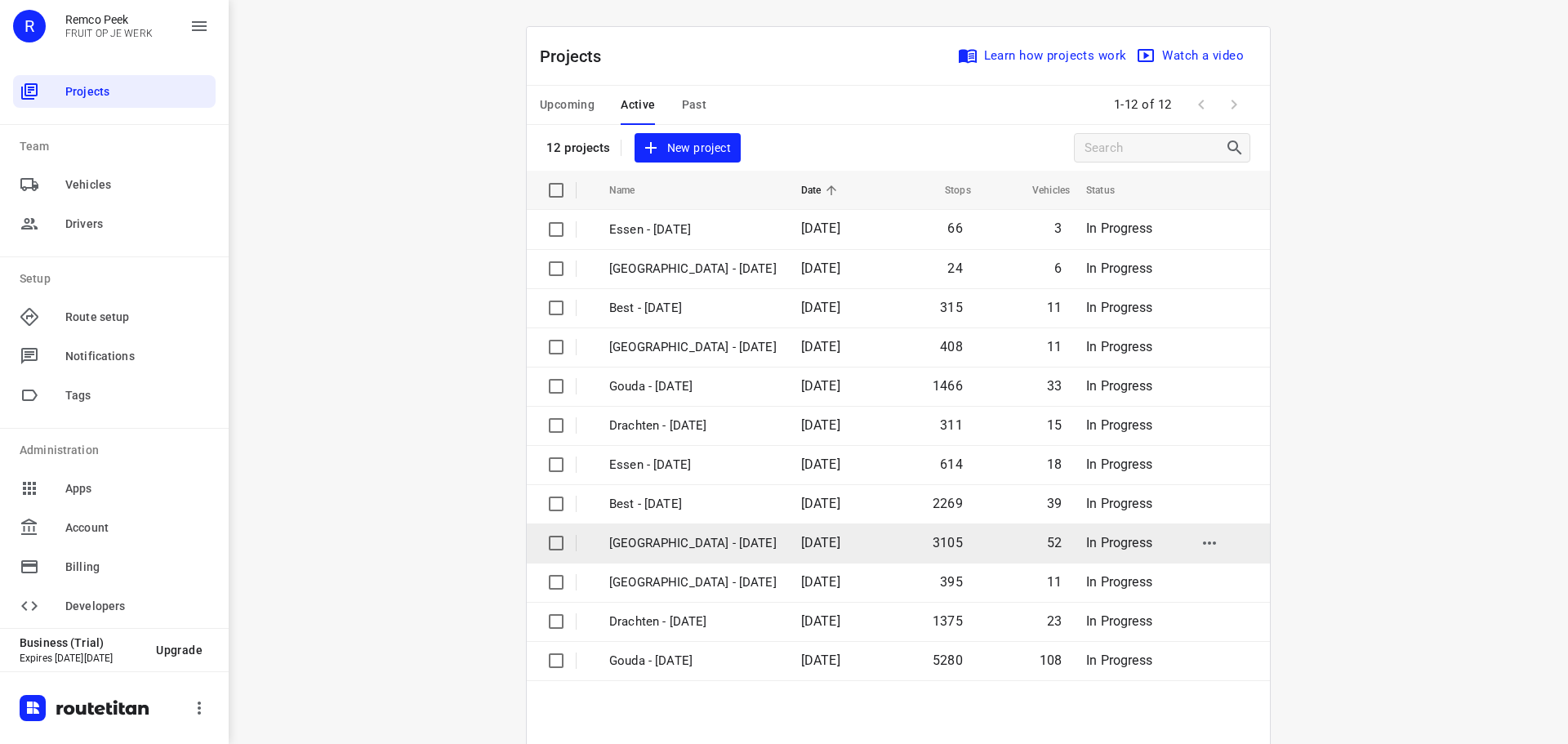
click at [667, 542] on p "[GEOGRAPHIC_DATA] - [DATE]" at bounding box center [693, 544] width 167 height 19
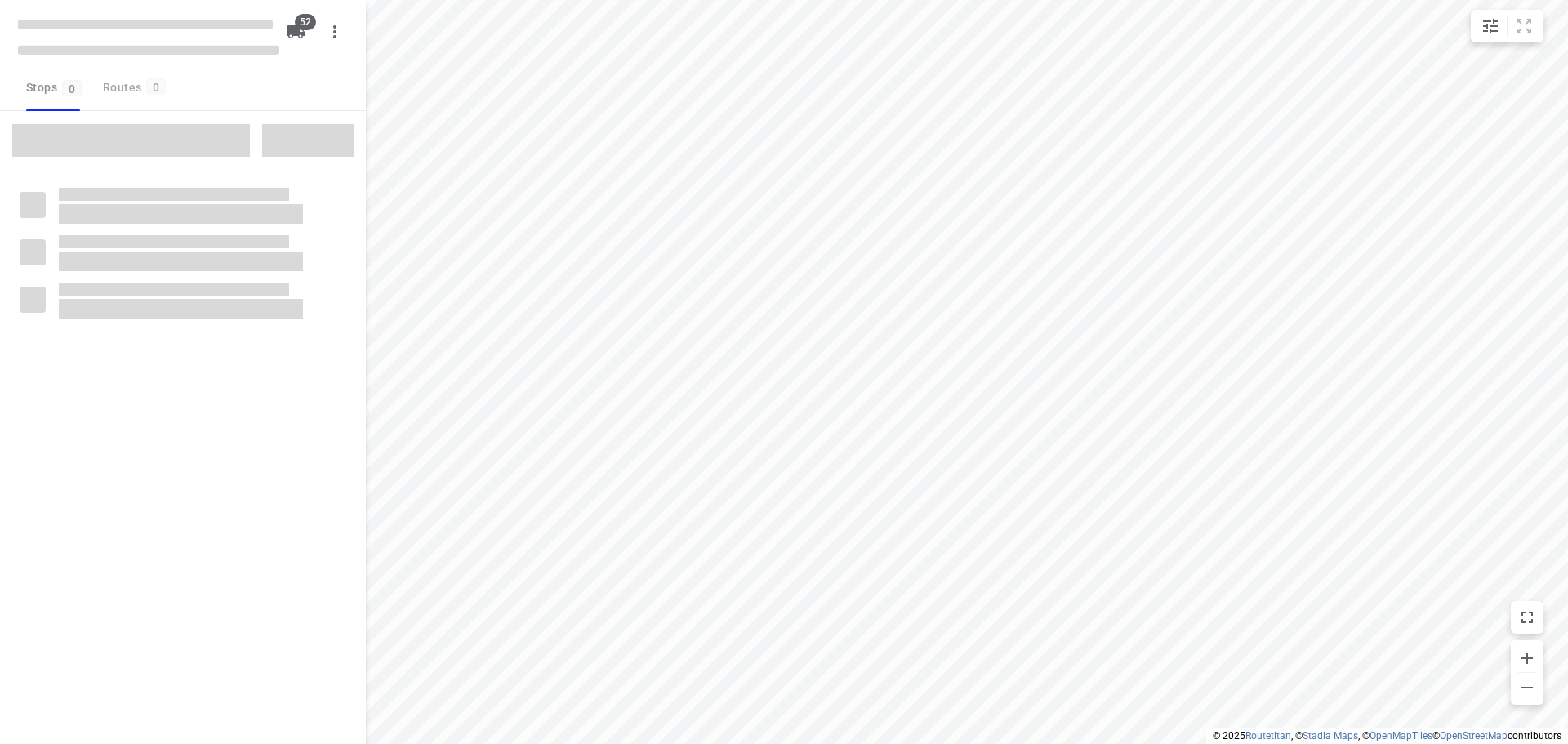
checkbox input "true"
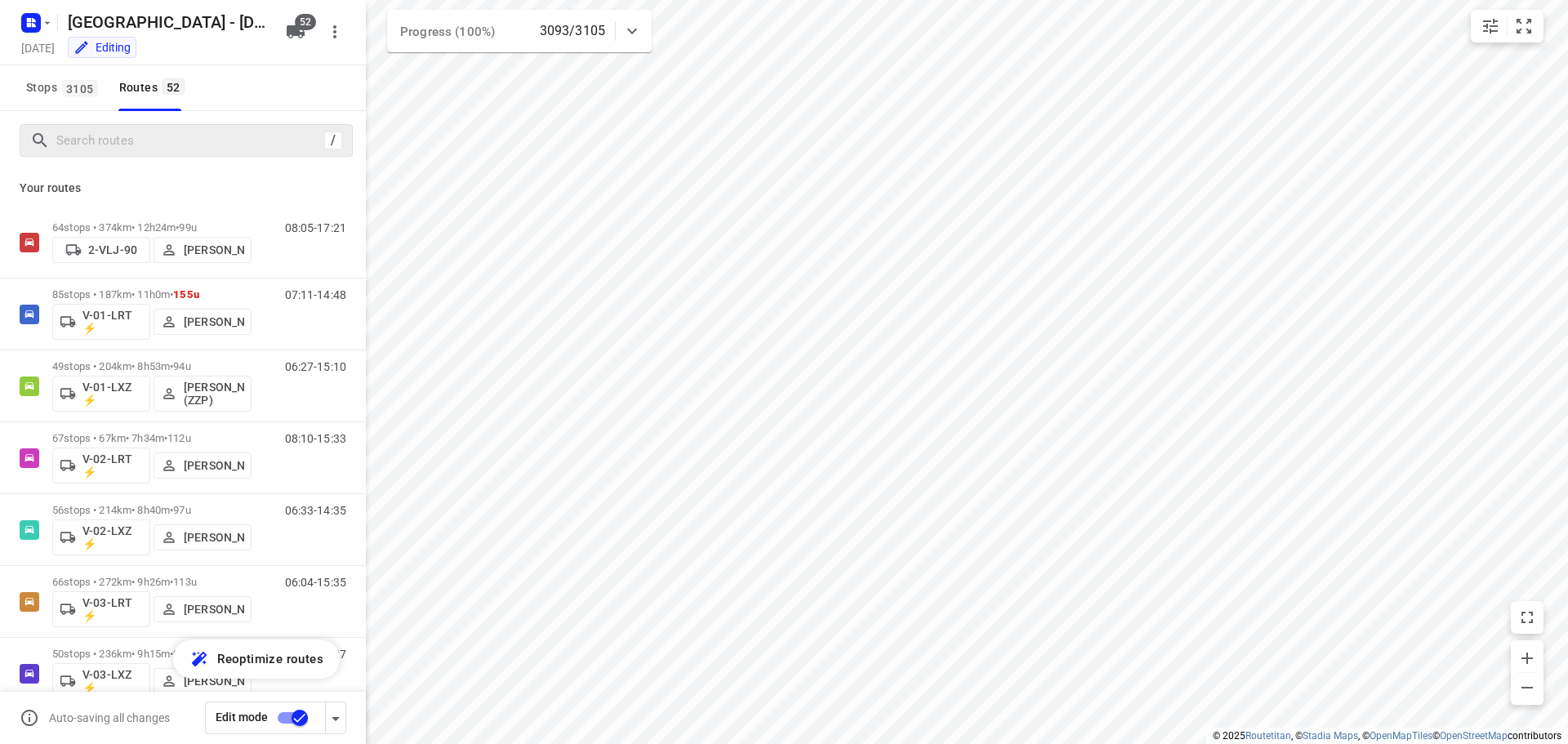
click at [103, 155] on div "/" at bounding box center [186, 140] width 333 height 33
click at [108, 130] on input "Search routes" at bounding box center [188, 141] width 261 height 25
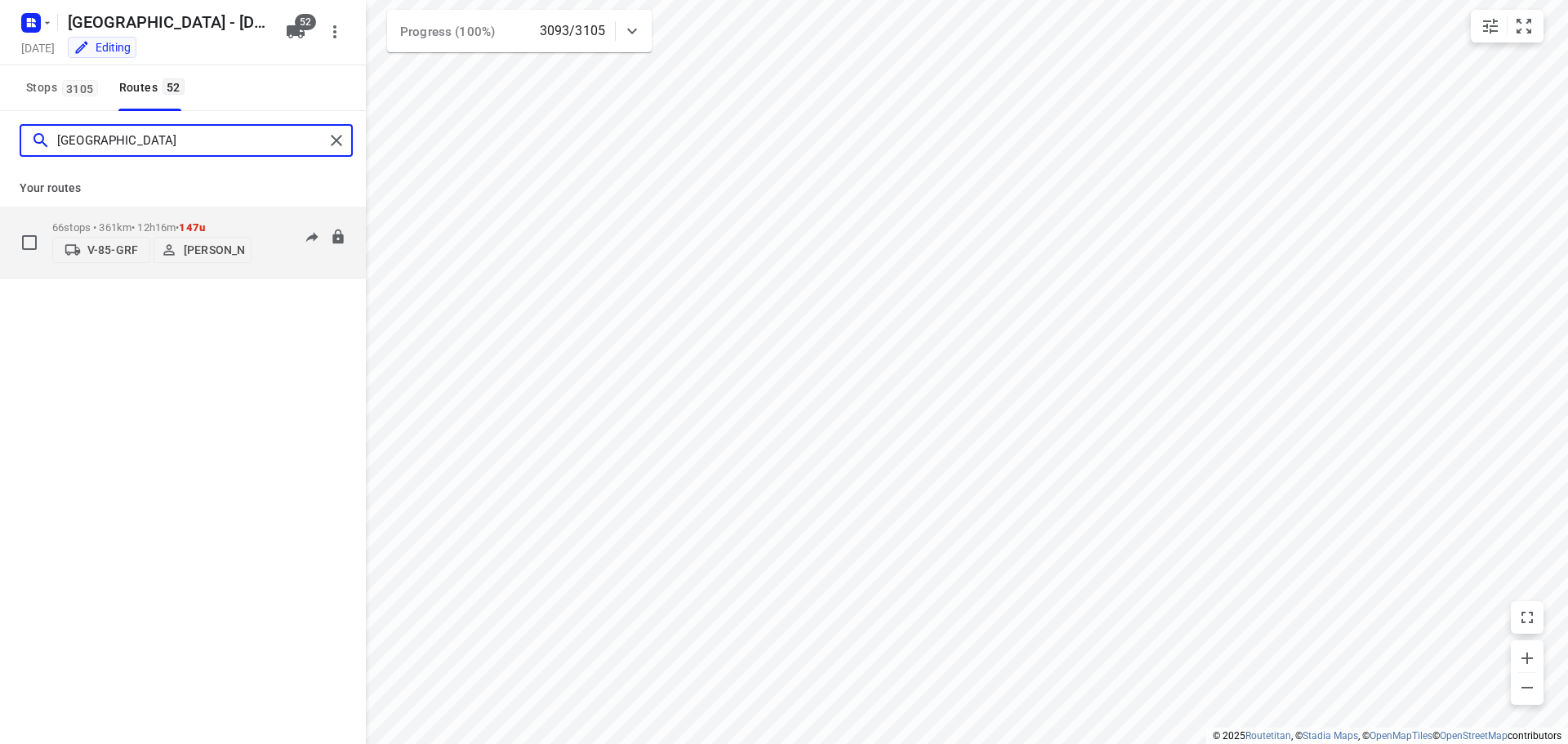
type input "[GEOGRAPHIC_DATA]"
click at [270, 268] on div "06:29-18:29" at bounding box center [305, 246] width 82 height 50
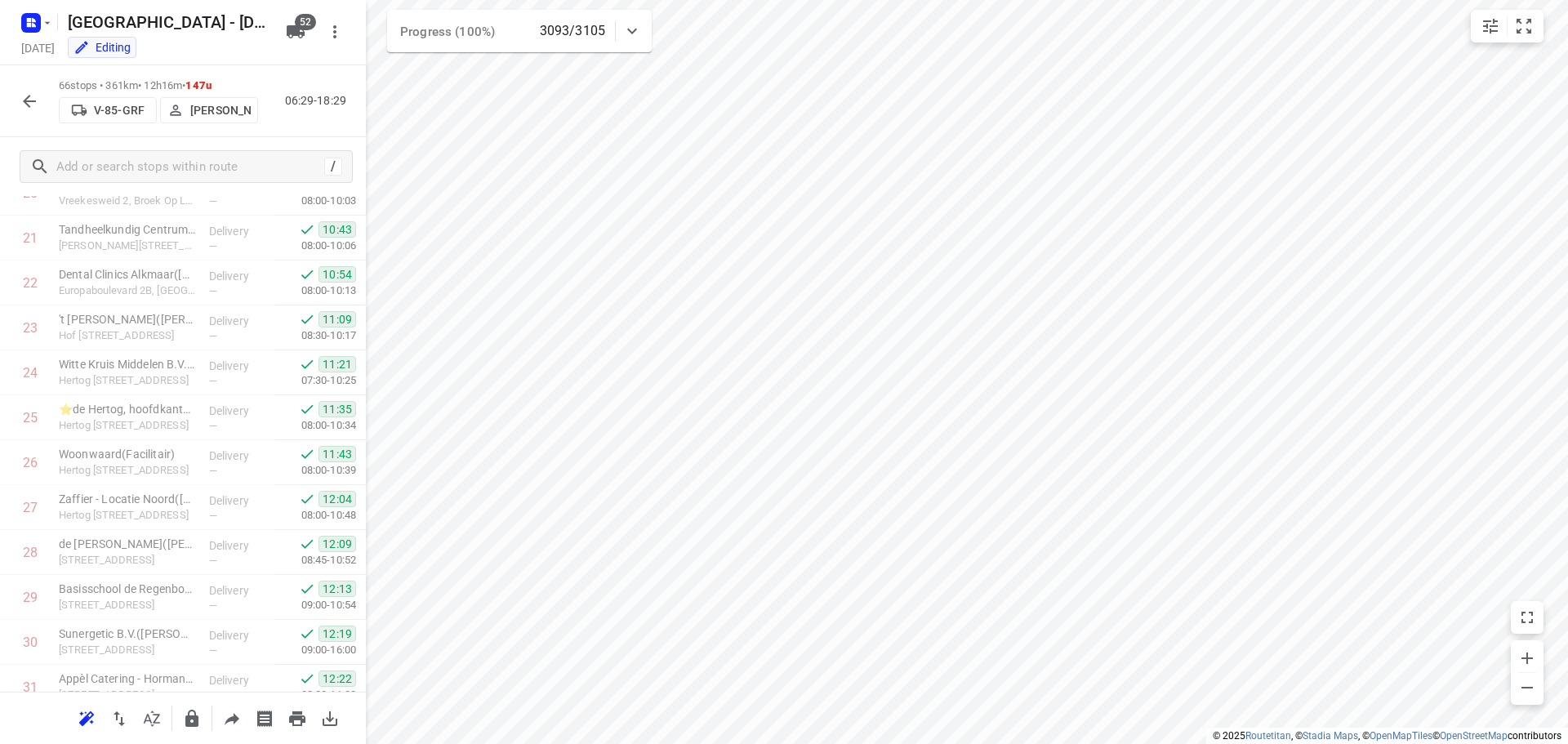
scroll to position [735, 0]
click at [109, 167] on input "text" at bounding box center [204, 167] width 294 height 25
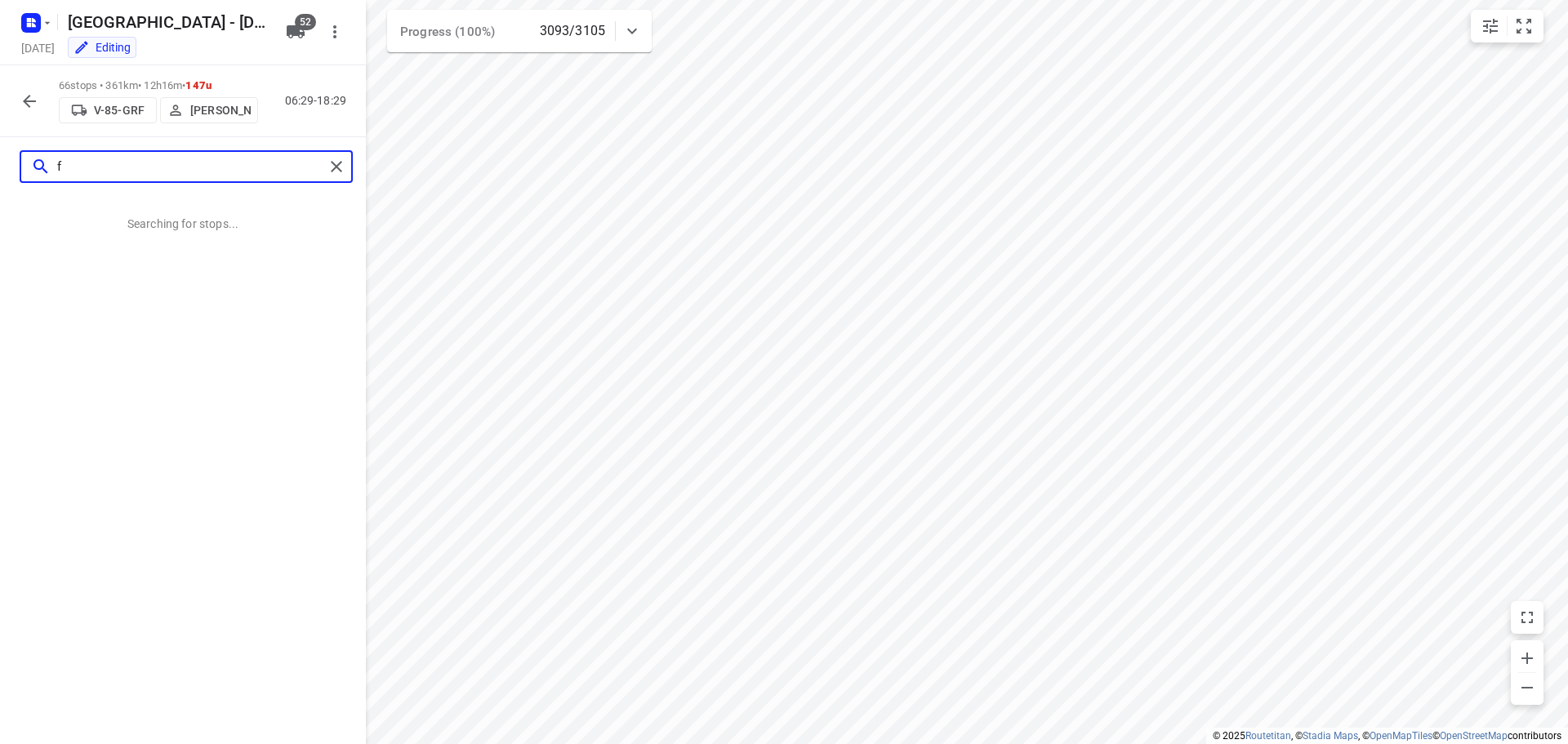
scroll to position [0, 0]
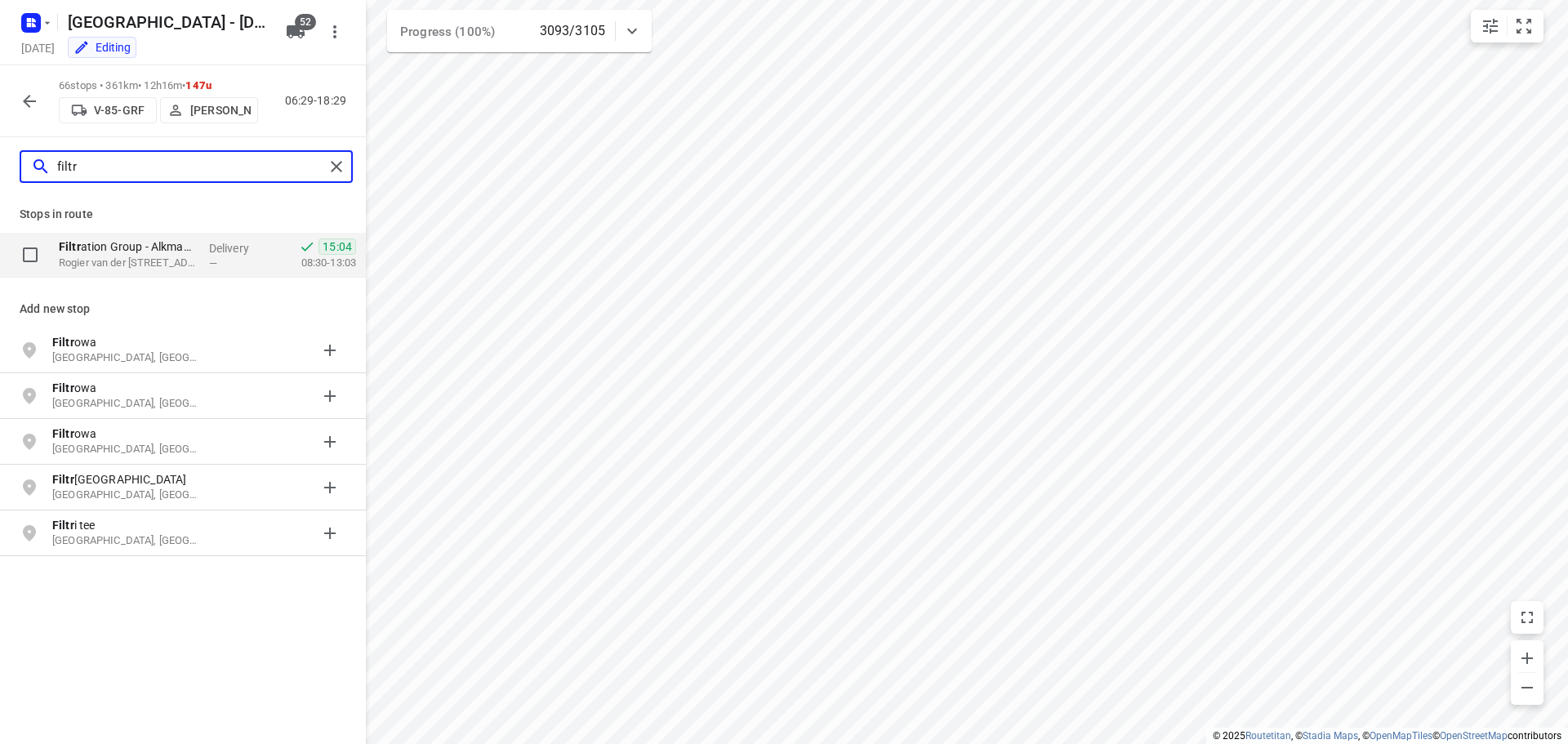
type input "filtr"
click at [210, 264] on span "—" at bounding box center [213, 263] width 8 height 13
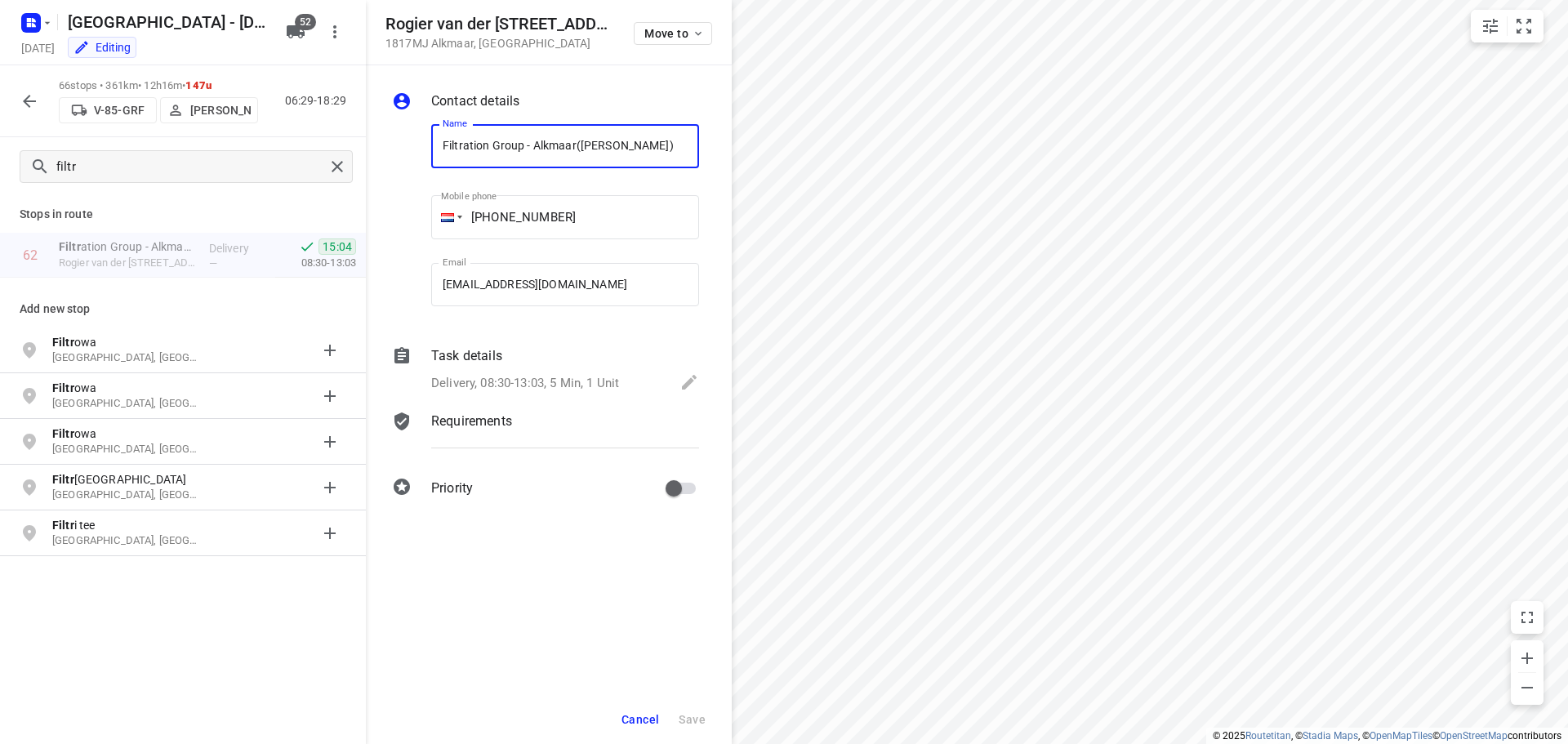
click at [645, 721] on span "Cancel" at bounding box center [640, 720] width 38 height 13
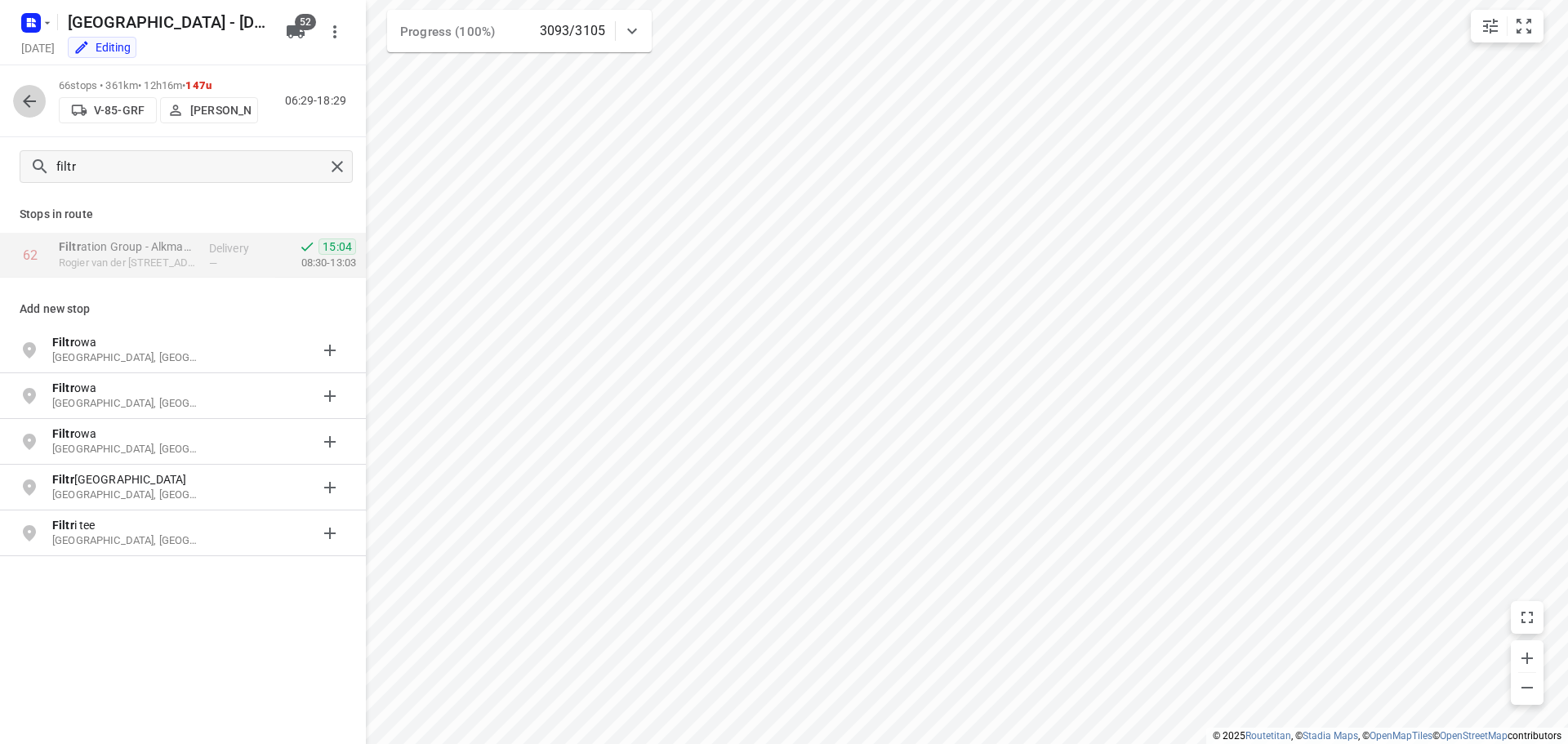
click at [37, 104] on icon "button" at bounding box center [29, 101] width 19 height 19
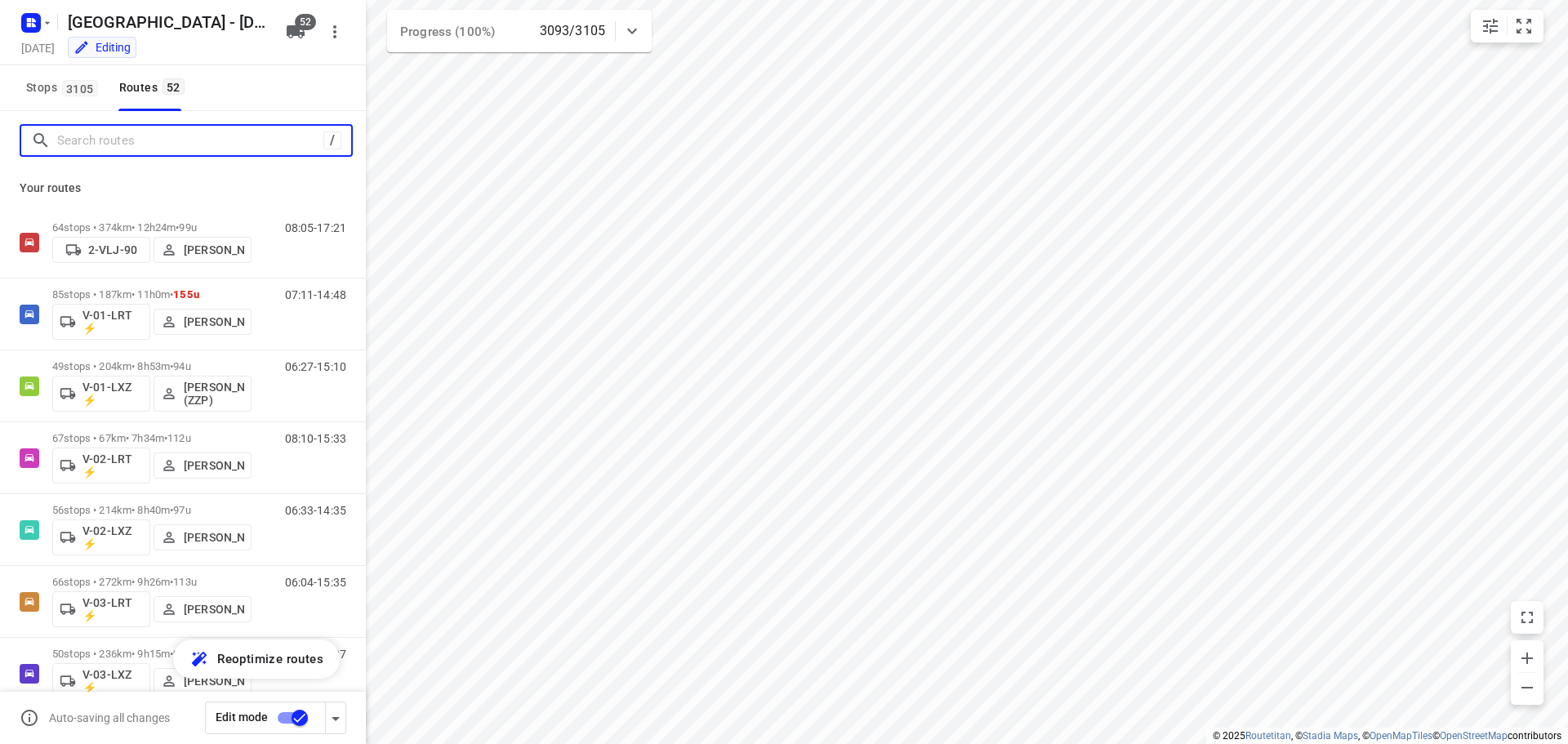
click at [227, 145] on input "Search routes" at bounding box center [190, 141] width 266 height 25
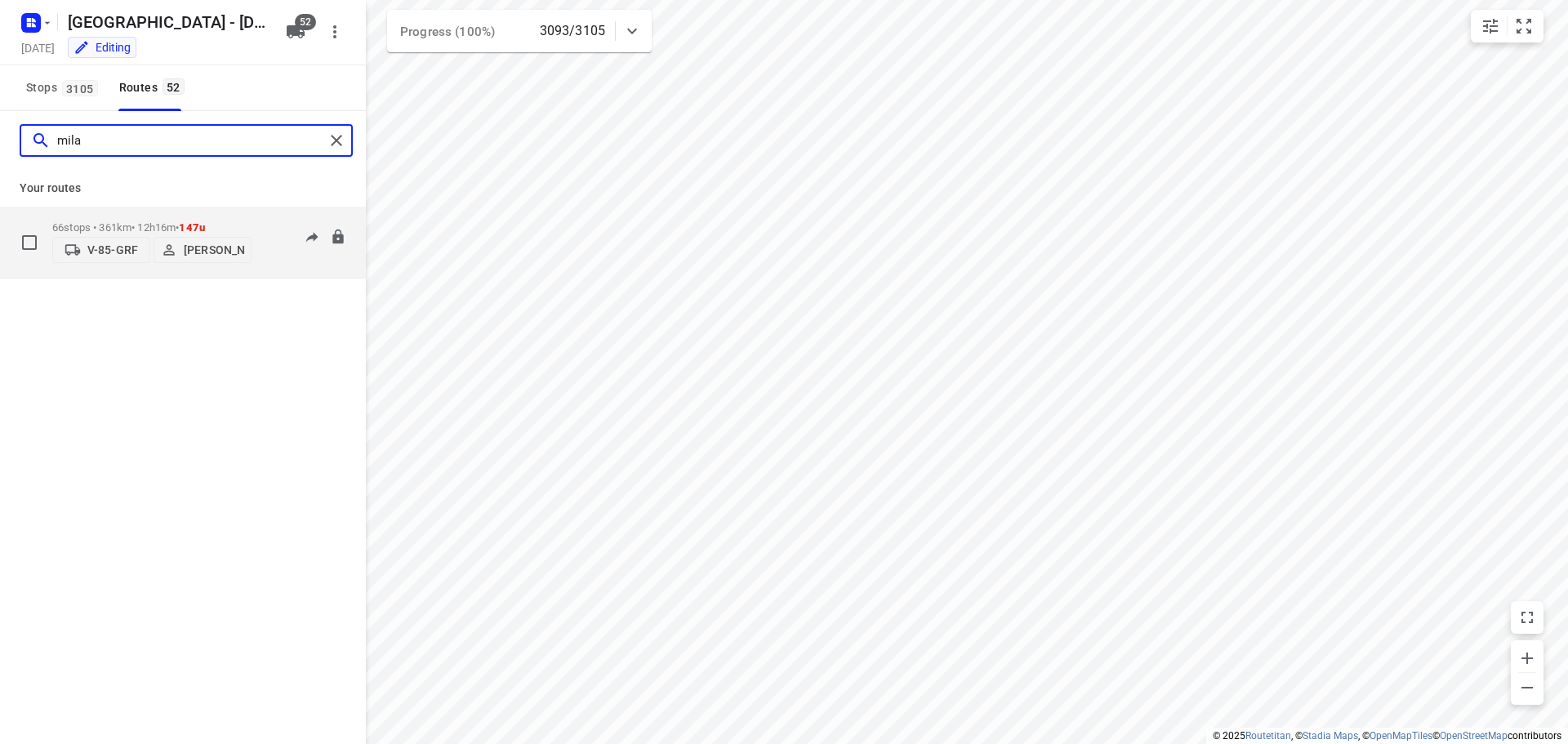
type input "mila"
click at [284, 247] on div "06:29-18:29" at bounding box center [305, 246] width 82 height 50
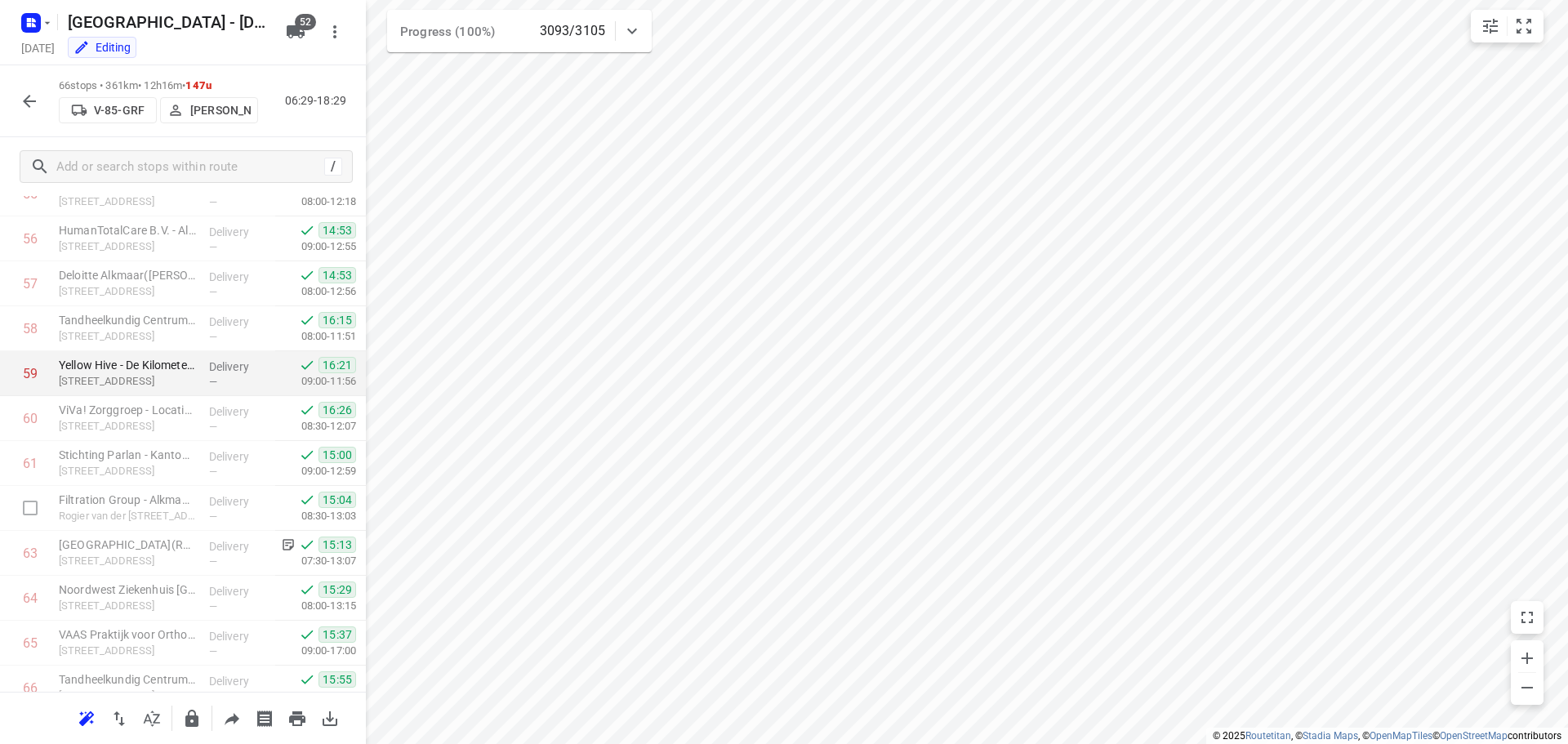
scroll to position [2595, 0]
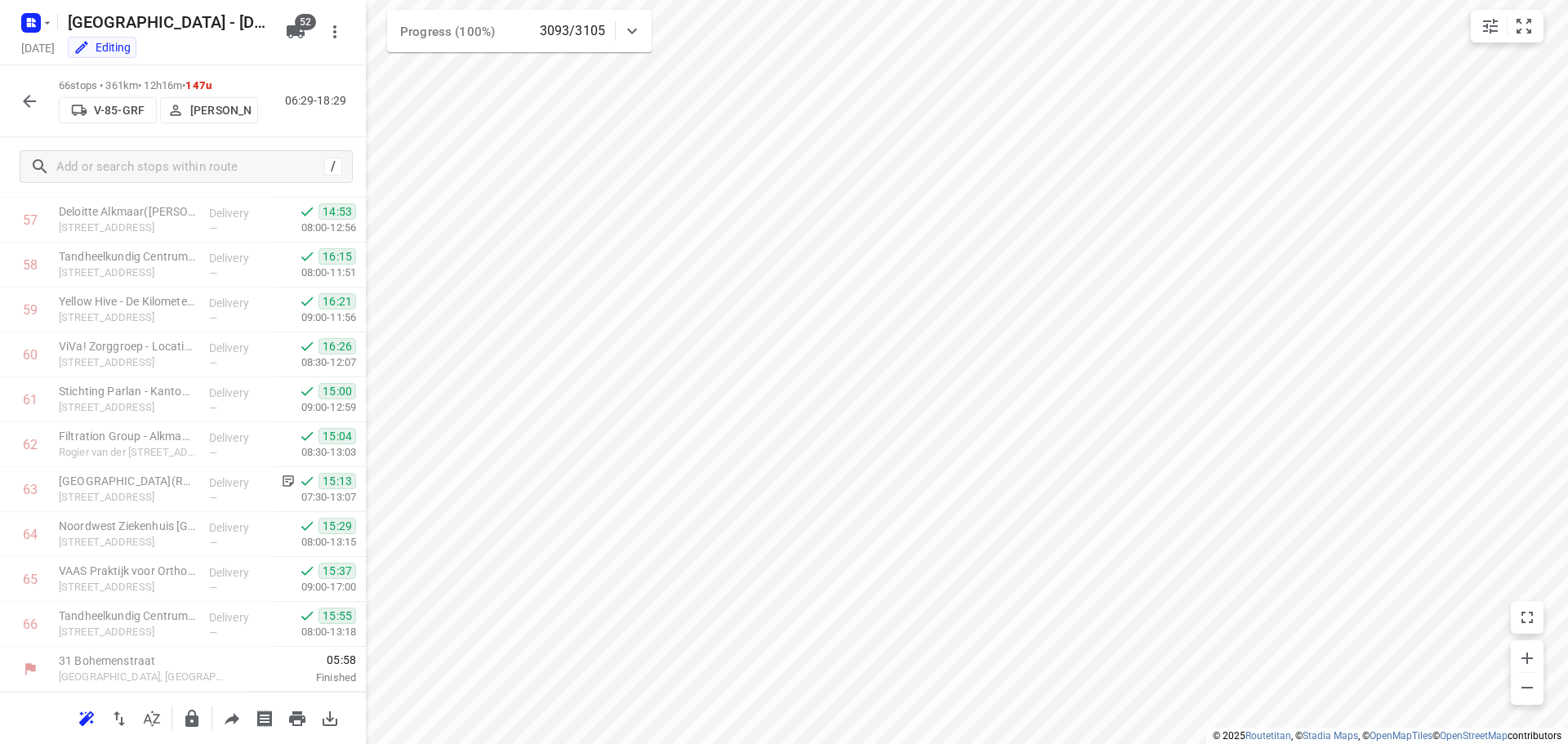
click at [21, 101] on icon "button" at bounding box center [29, 101] width 19 height 19
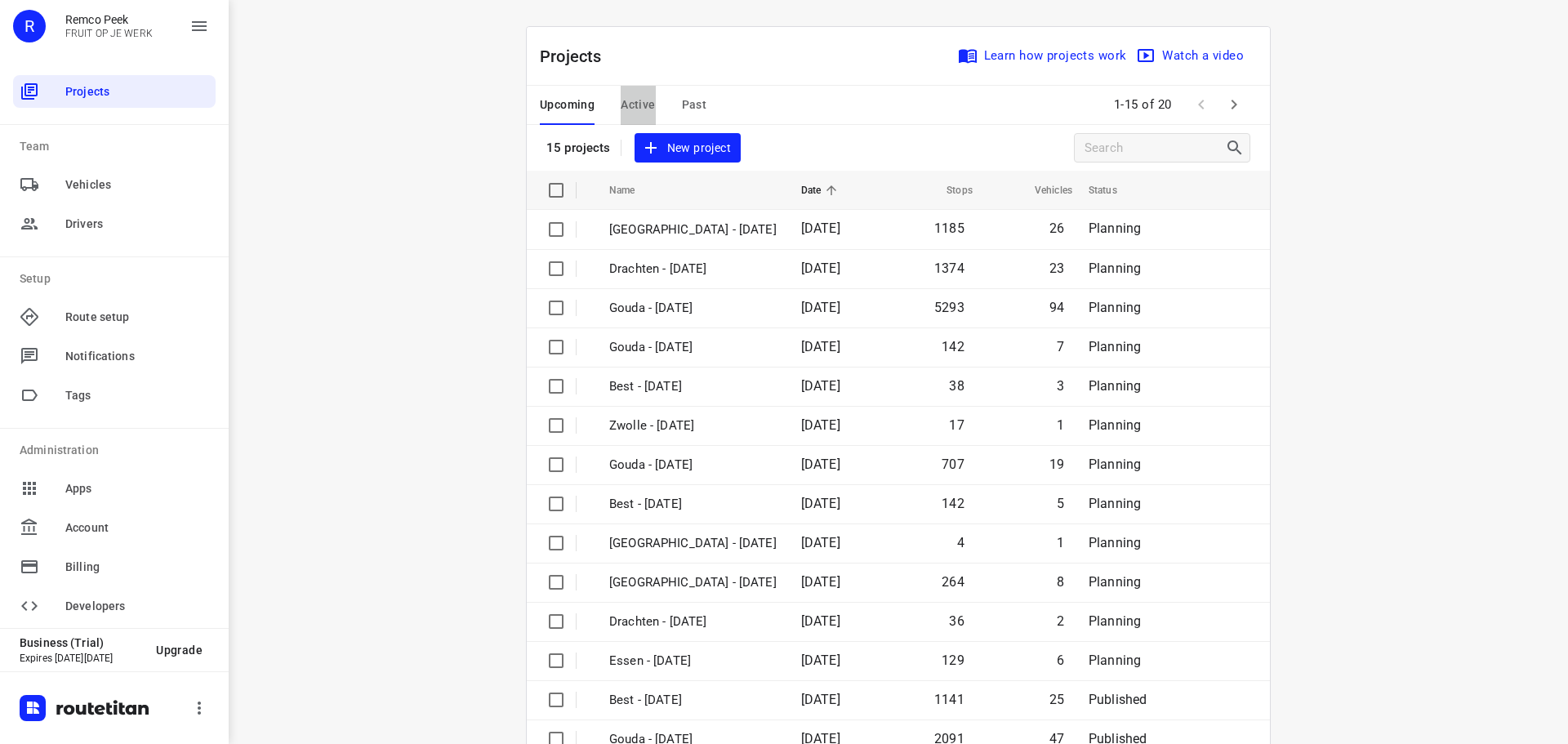
click at [629, 96] on span "Active" at bounding box center [637, 105] width 35 height 20
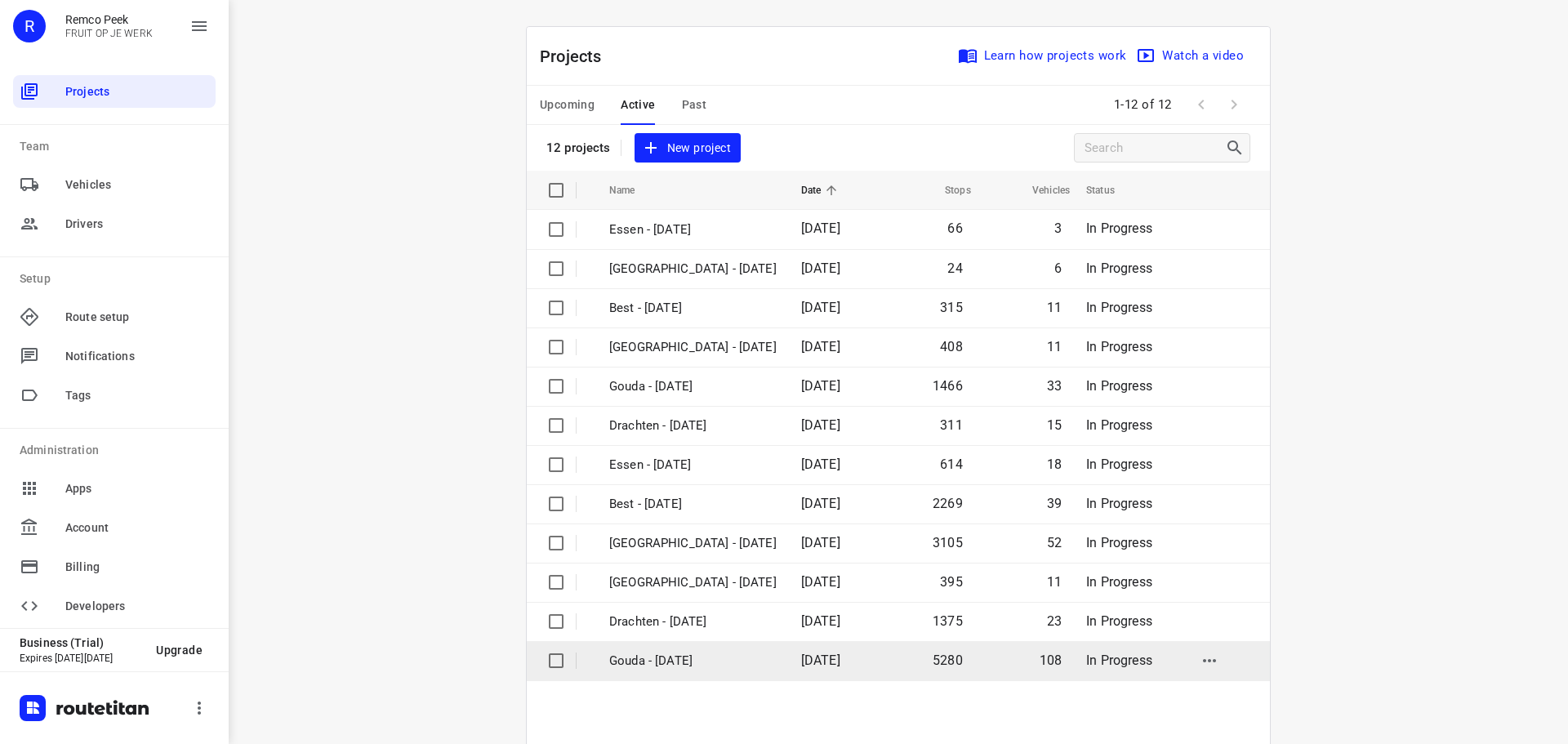
click at [654, 667] on p "Gouda - [DATE]" at bounding box center [693, 661] width 167 height 19
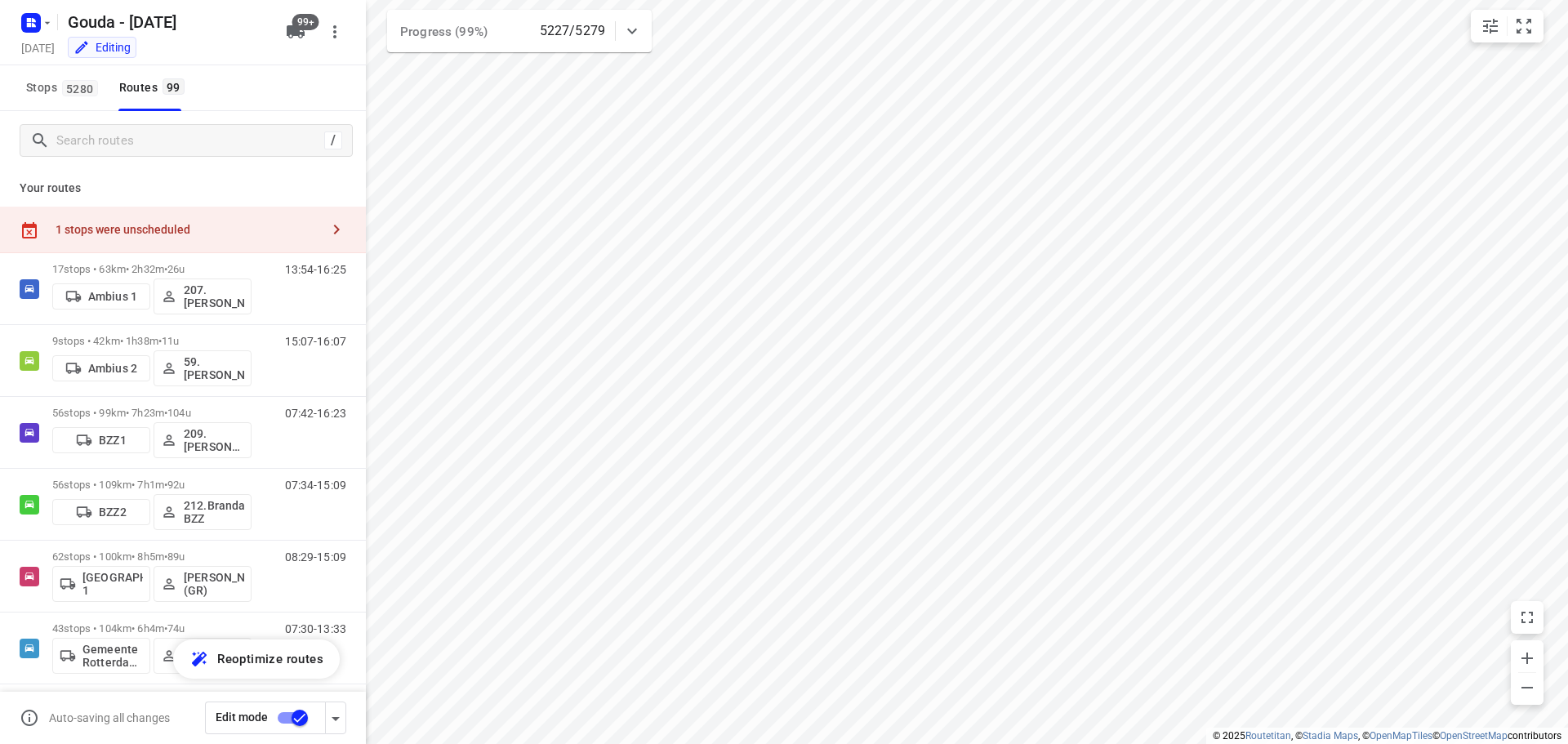
checkbox input "true"
click at [125, 136] on input "Search routes" at bounding box center [190, 141] width 266 height 25
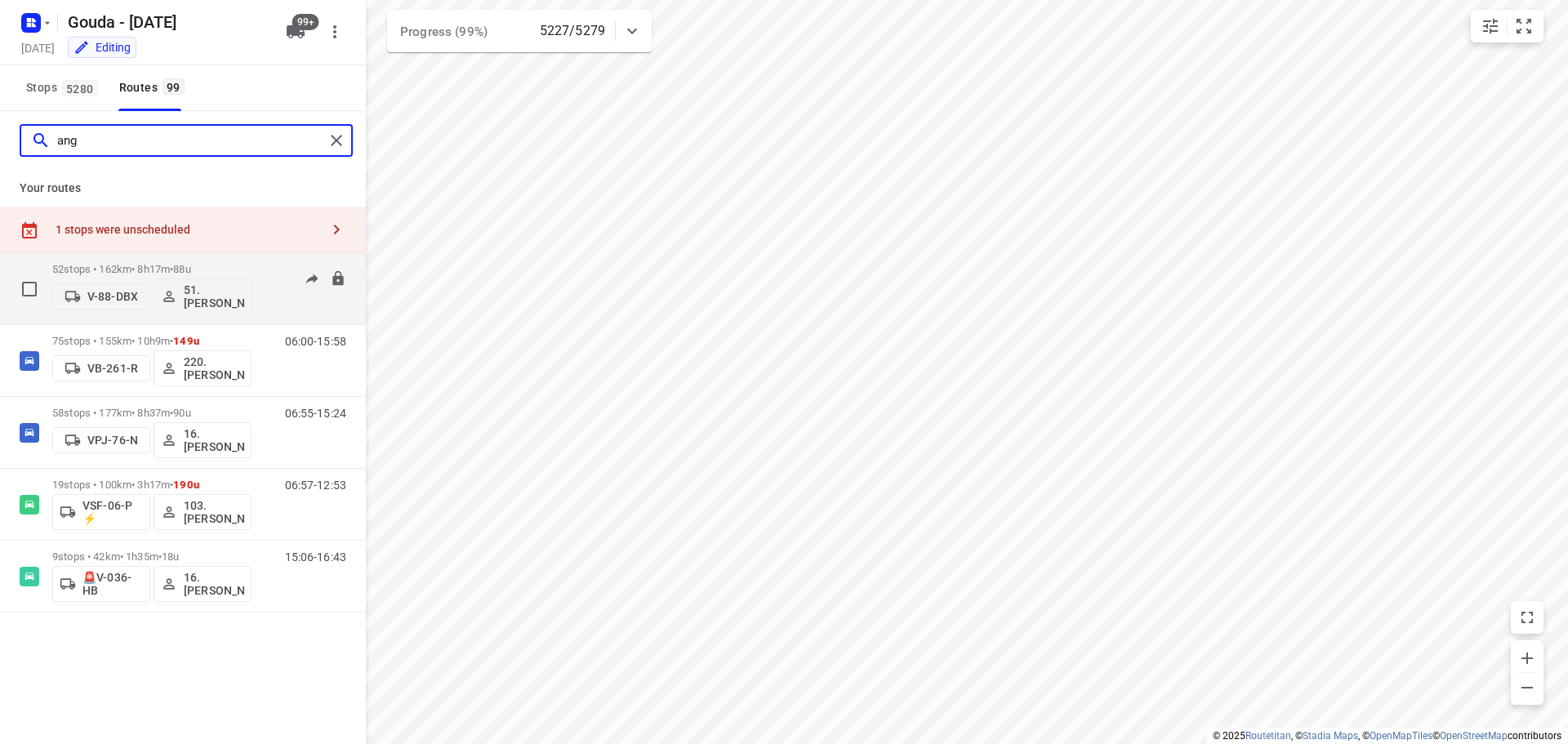
type input "ang"
click at [258, 297] on div "52 stops • 162km • 8h17m • 88u V-88-DBX 51.[PERSON_NAME] 06:42-15:19" at bounding box center [209, 289] width 314 height 68
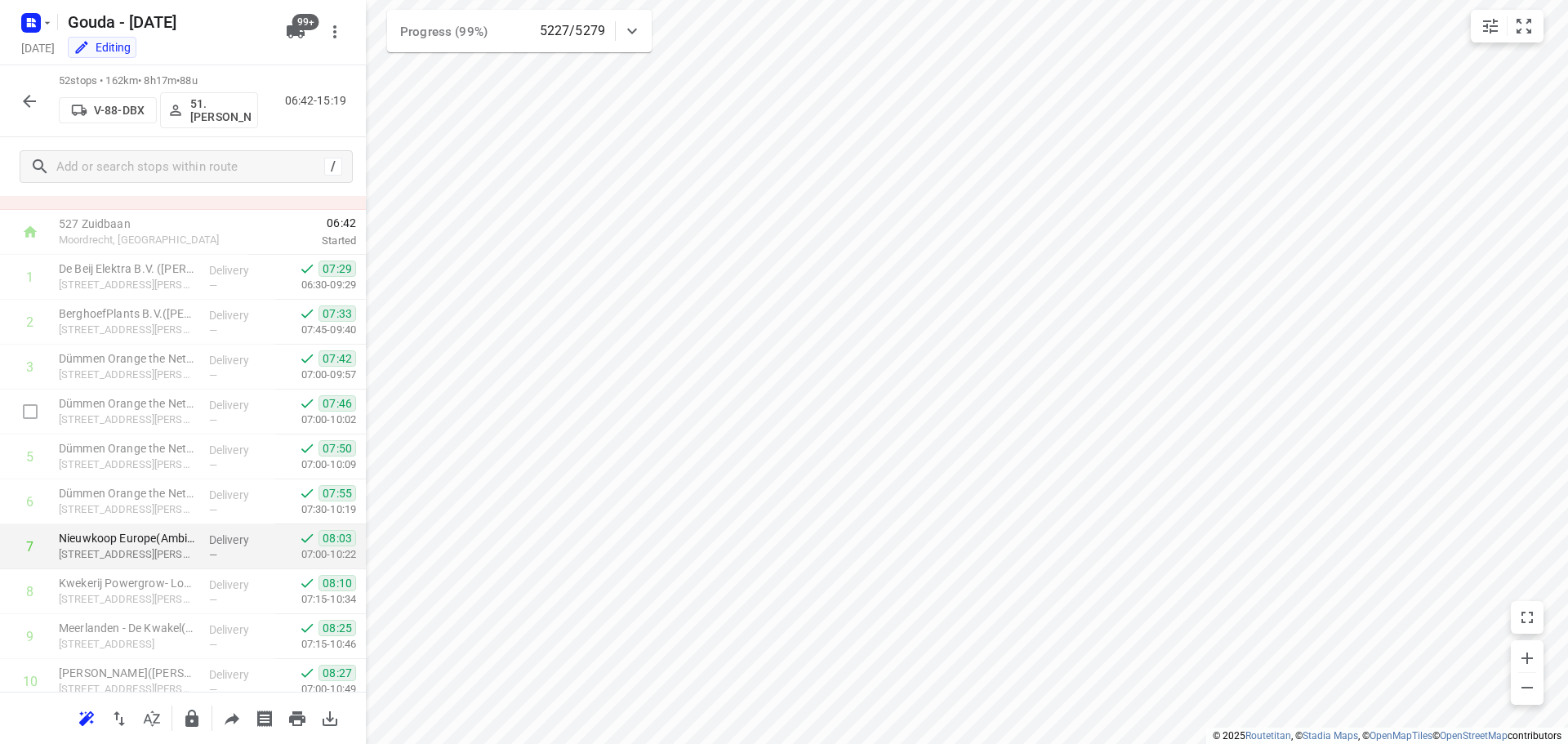
scroll to position [163, 0]
